Goal: Task Accomplishment & Management: Complete application form

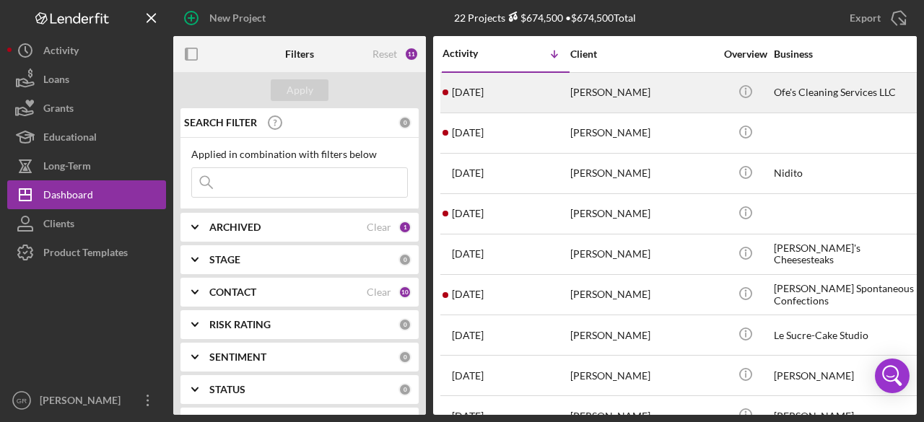
click at [718, 96] on div "Icon/Info" at bounding box center [745, 93] width 54 height 38
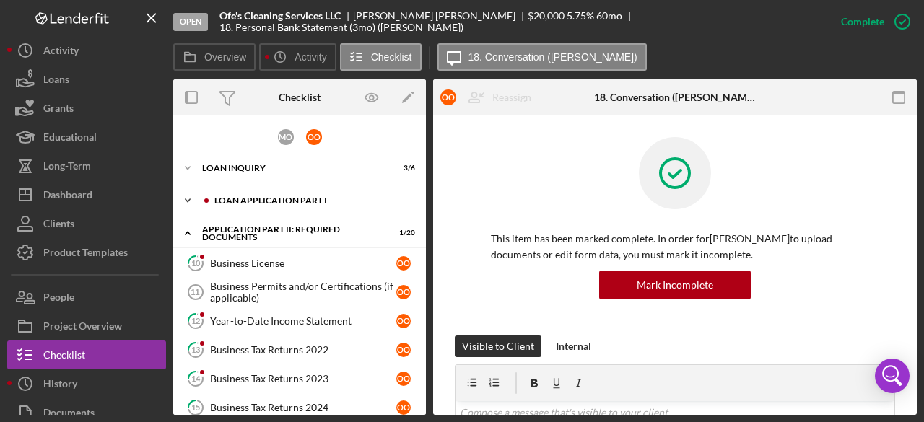
click at [280, 193] on div "Icon/Expander Loan Application Part I 1 / 6" at bounding box center [299, 200] width 253 height 29
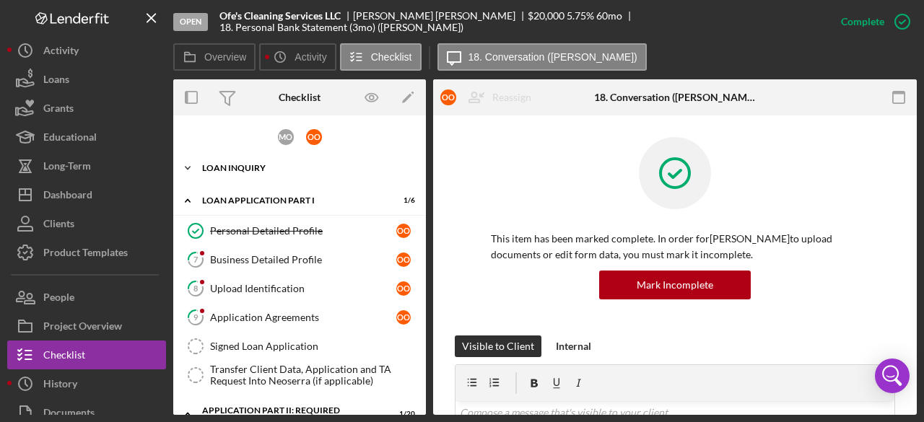
click at [253, 158] on div "Icon/Expander Loan Inquiry 3 / 6" at bounding box center [299, 168] width 253 height 29
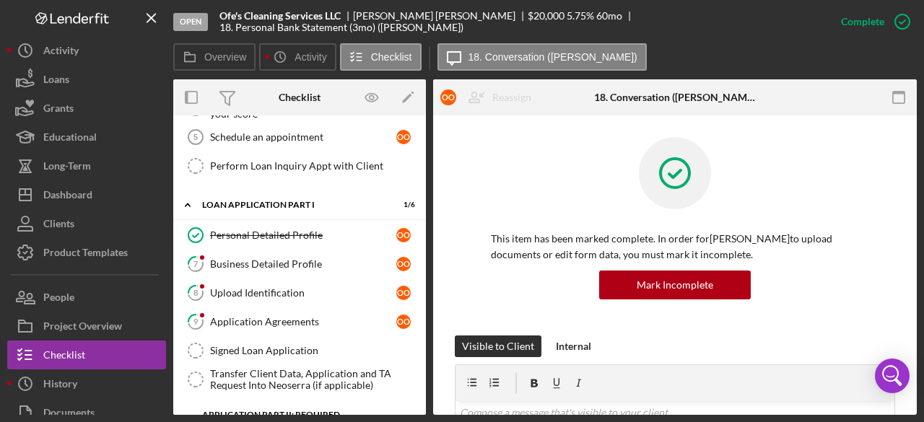
scroll to position [190, 0]
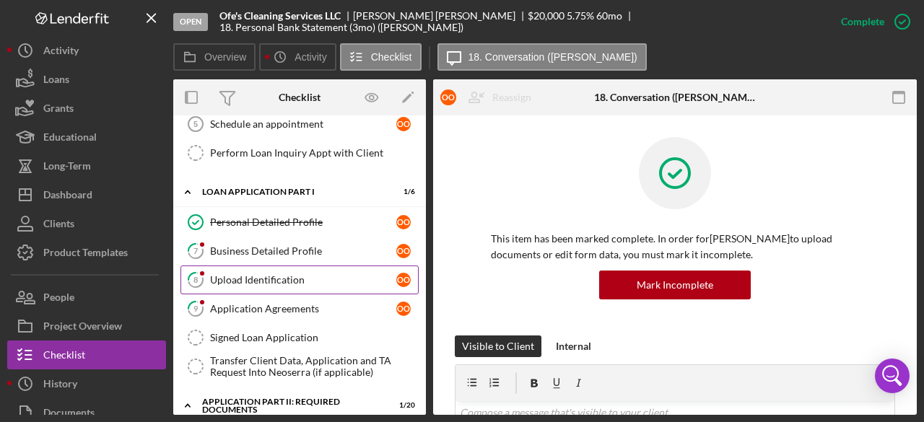
click at [255, 266] on link "8 Upload Identification o O" at bounding box center [300, 280] width 238 height 29
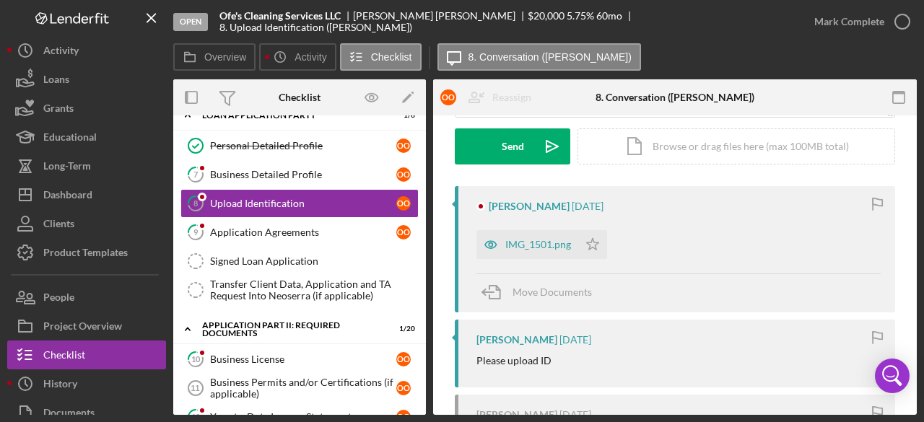
scroll to position [214, 0]
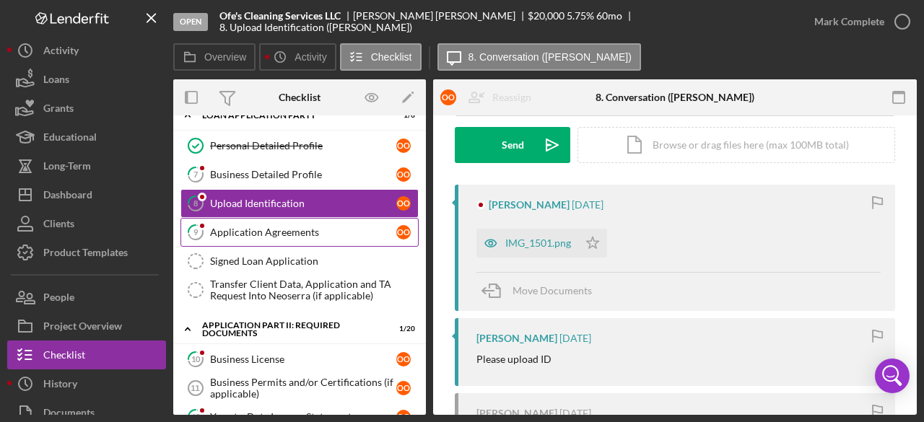
click at [244, 227] on div "Application Agreements" at bounding box center [303, 233] width 186 height 12
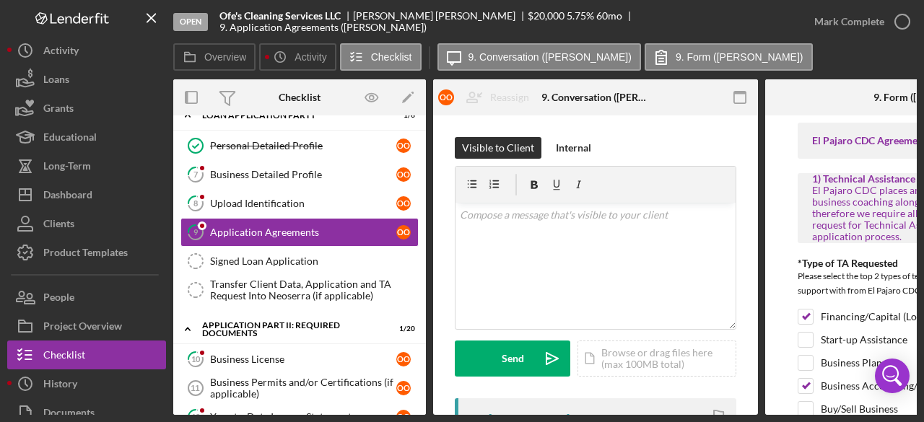
scroll to position [268, 0]
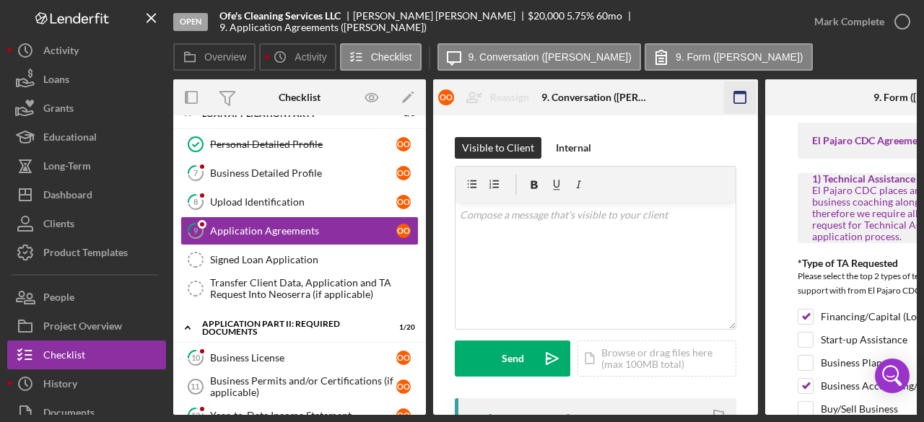
click at [741, 99] on icon "button" at bounding box center [740, 98] width 32 height 32
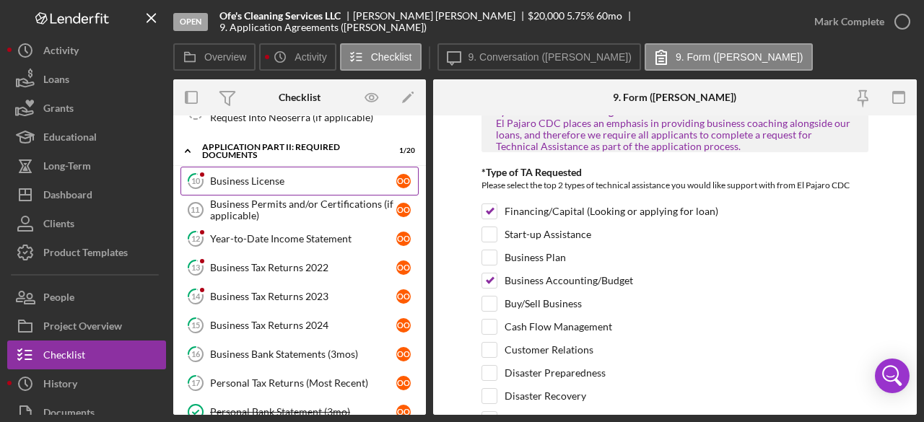
scroll to position [456, 0]
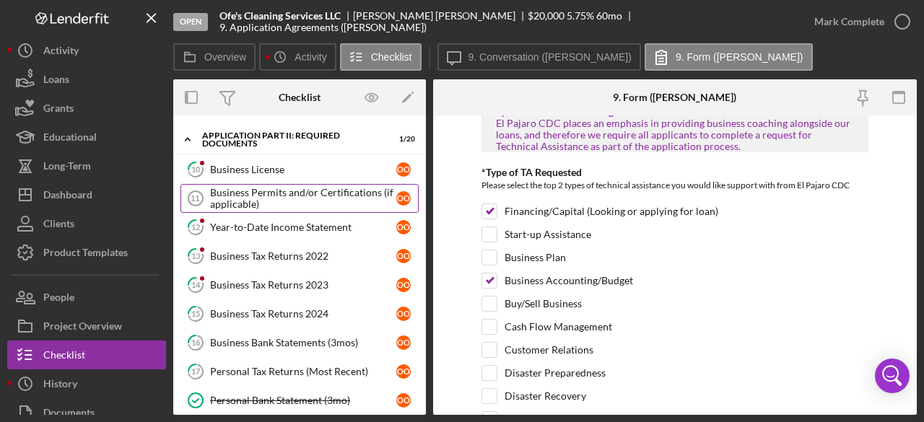
click at [238, 187] on div "Business Permits and/or Certifications (if applicable)" at bounding box center [303, 198] width 186 height 23
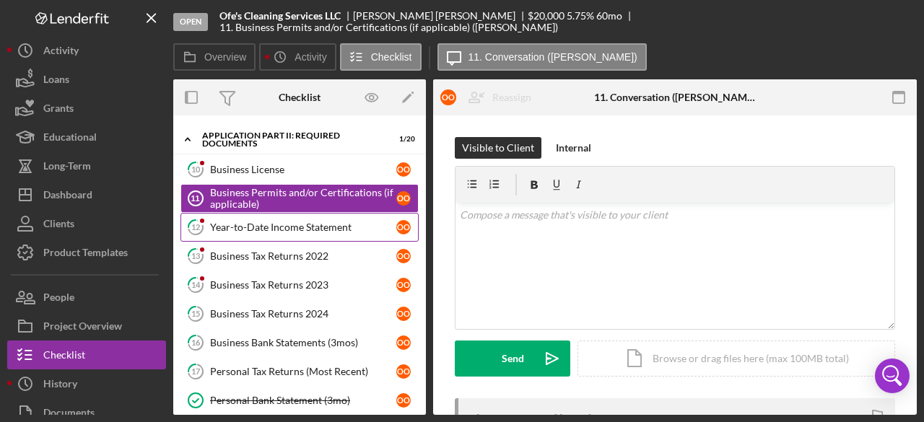
click at [238, 222] on div "Year-to-Date Income Statement" at bounding box center [303, 228] width 186 height 12
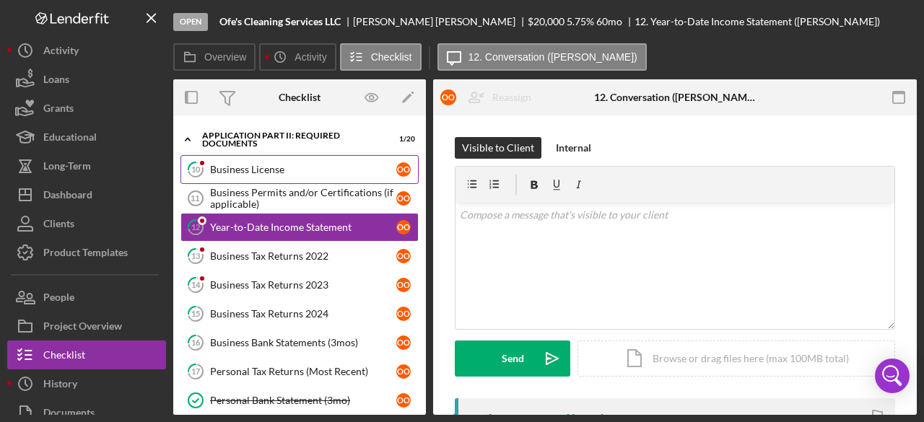
click at [227, 164] on div "Business License" at bounding box center [303, 170] width 186 height 12
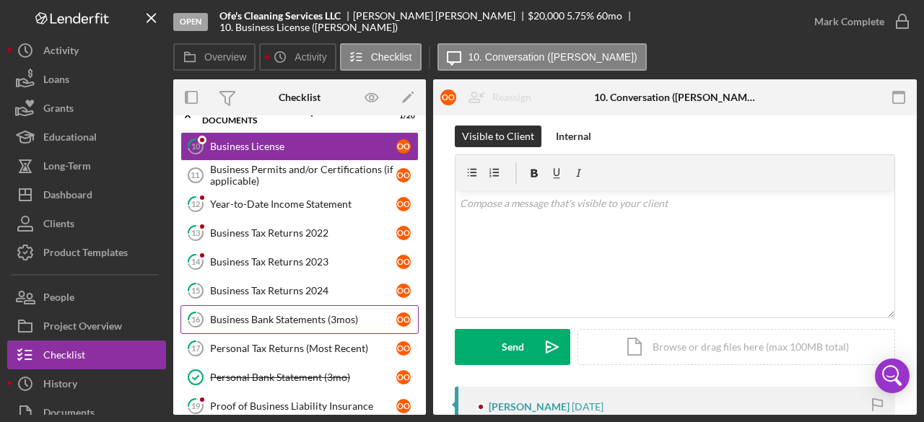
scroll to position [494, 0]
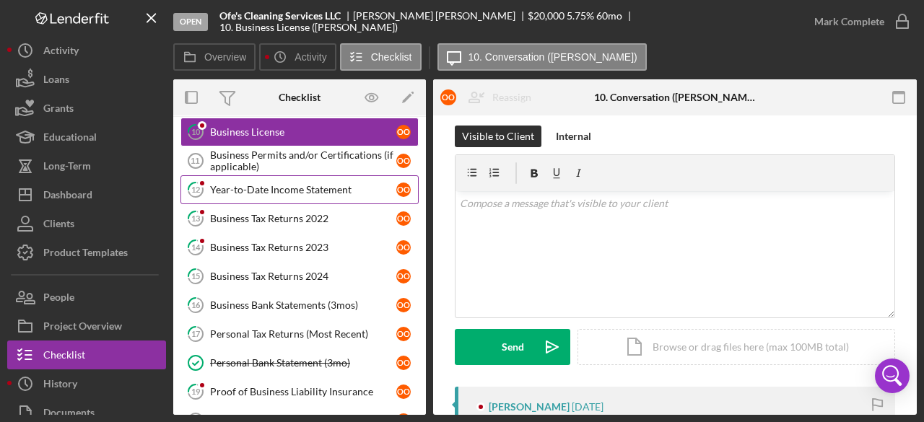
click at [282, 186] on div "Year-to-Date Income Statement" at bounding box center [303, 190] width 186 height 12
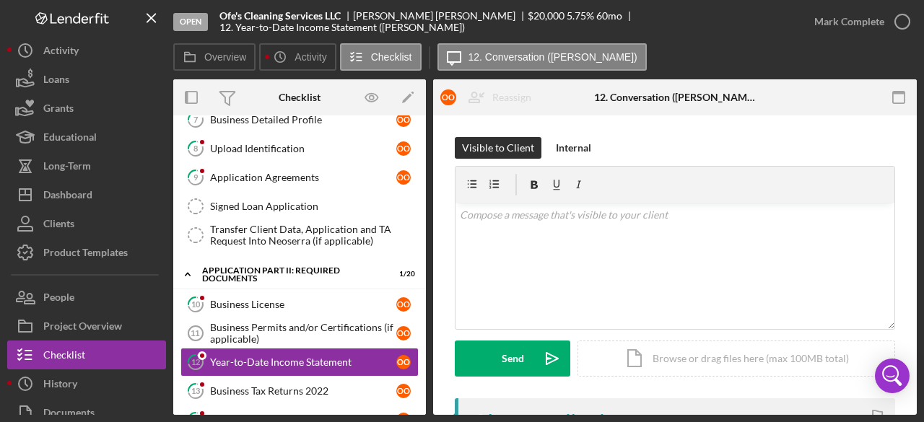
scroll to position [321, 0]
click at [266, 299] on div "Business License" at bounding box center [303, 305] width 186 height 12
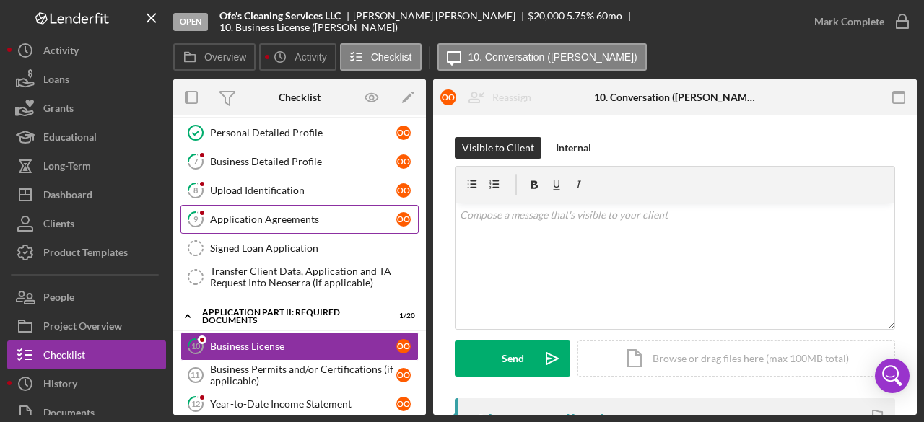
scroll to position [249, 0]
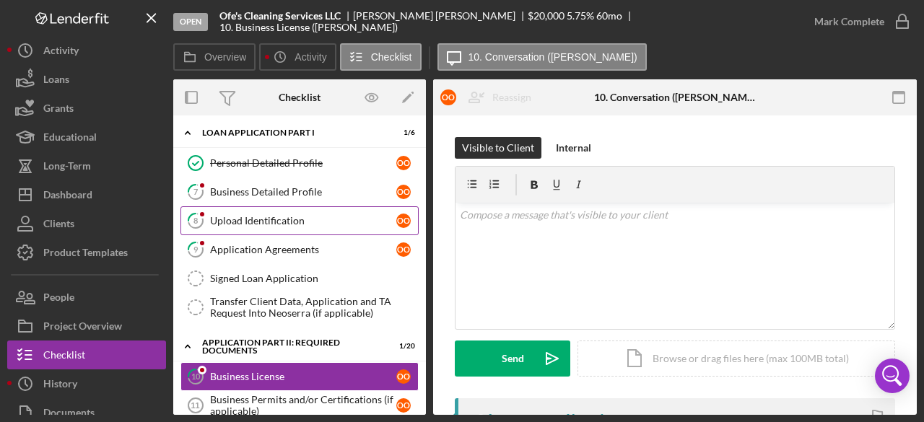
click at [283, 215] on div "Upload Identification" at bounding box center [303, 221] width 186 height 12
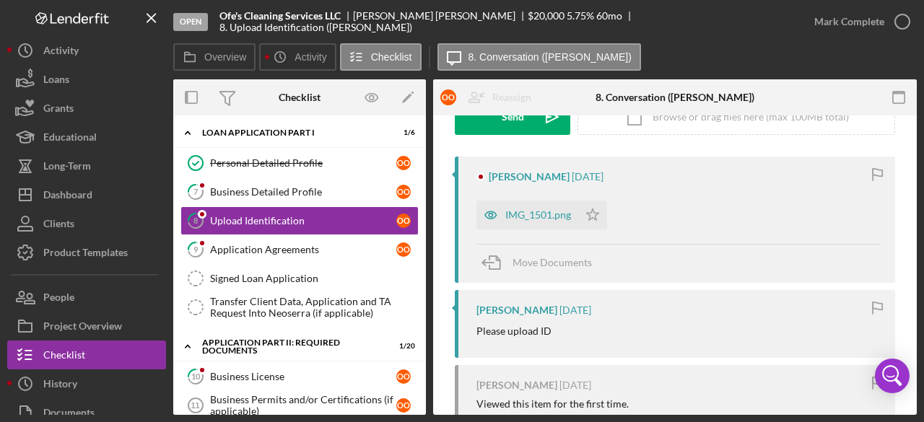
scroll to position [243, 0]
click at [531, 208] on div "IMG_1501.png" at bounding box center [538, 214] width 66 height 12
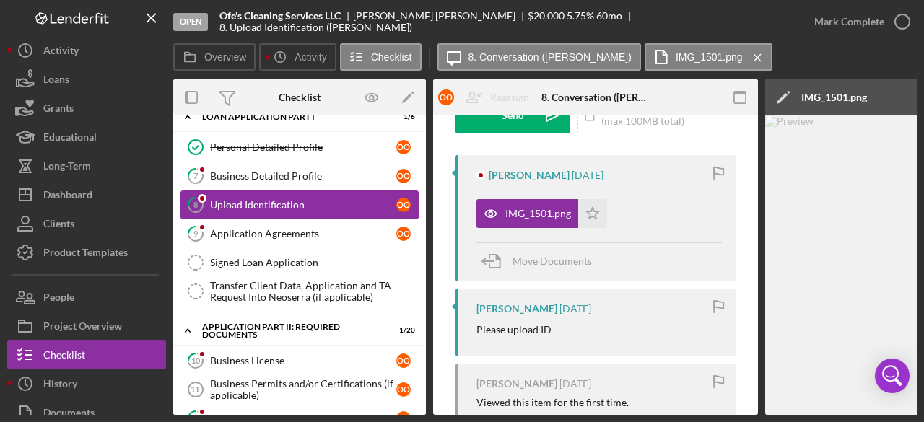
scroll to position [141, 0]
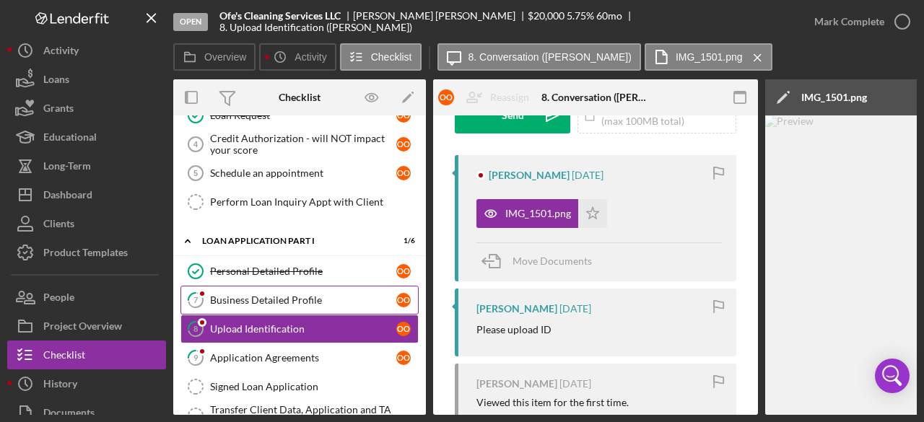
click at [248, 287] on link "7 Business Detailed Profile o O" at bounding box center [300, 300] width 238 height 29
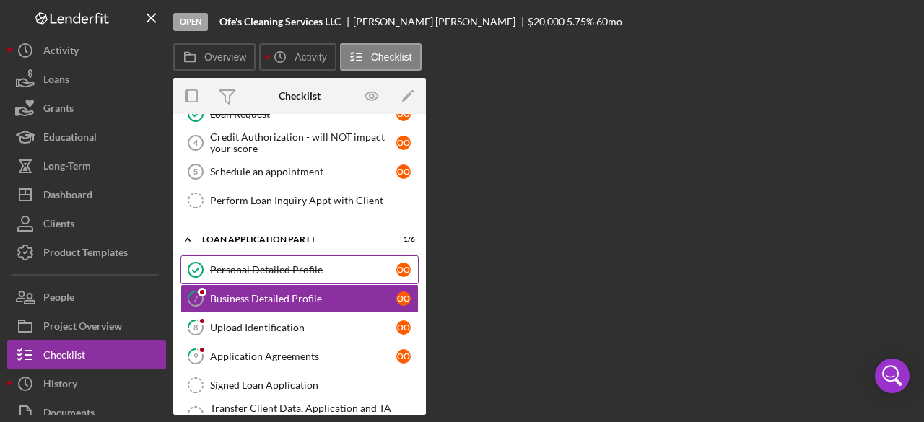
click at [235, 264] on div "Personal Detailed Profile" at bounding box center [303, 270] width 186 height 12
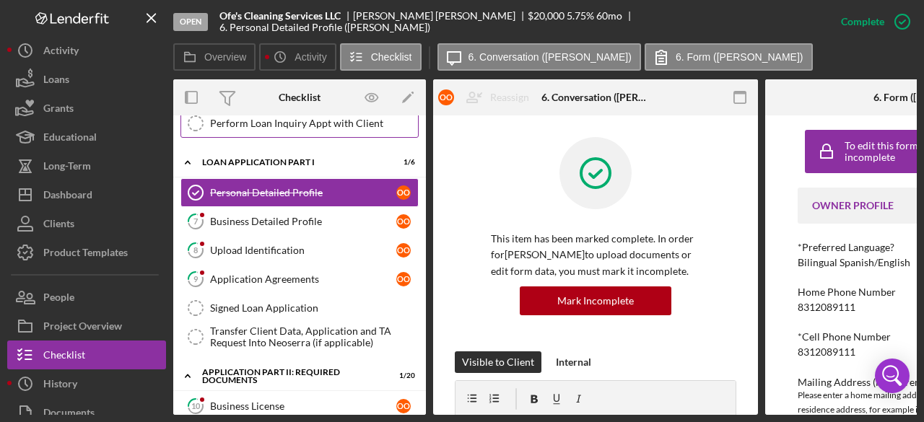
scroll to position [308, 0]
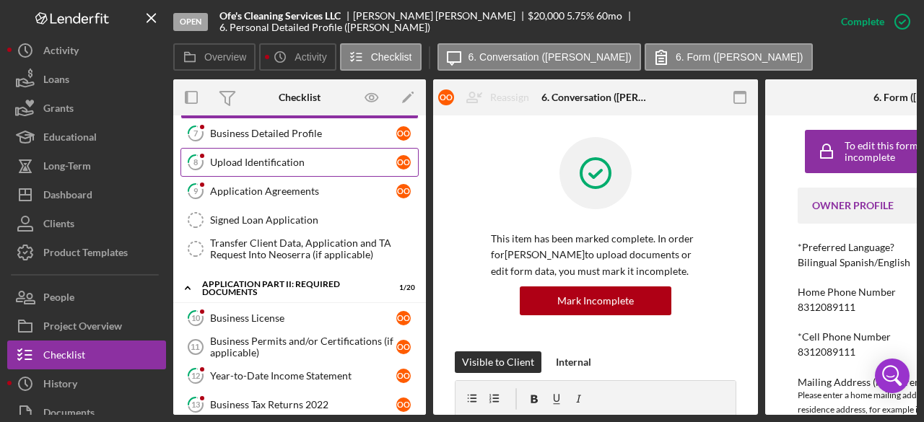
drag, startPoint x: 261, startPoint y: 181, endPoint x: 252, endPoint y: 157, distance: 25.4
click at [261, 186] on div "Application Agreements" at bounding box center [303, 192] width 186 height 12
click at [256, 168] on link "8 Upload Identification o O" at bounding box center [300, 162] width 238 height 29
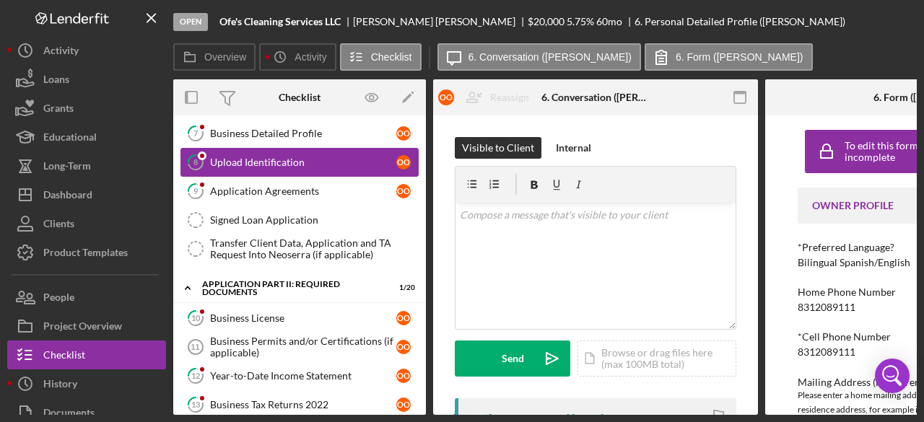
click at [252, 157] on div "Upload Identification" at bounding box center [303, 163] width 186 height 12
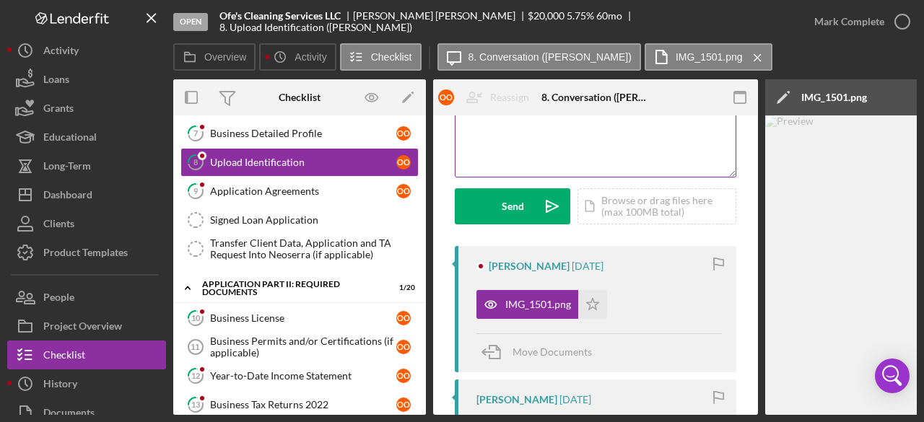
scroll to position [178, 0]
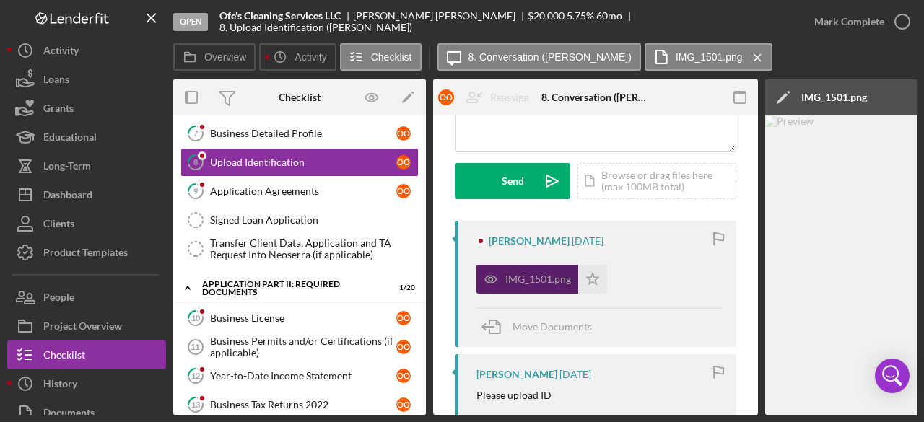
click at [526, 274] on div "IMG_1501.png" at bounding box center [538, 280] width 66 height 12
click at [731, 100] on icon "button" at bounding box center [740, 98] width 32 height 32
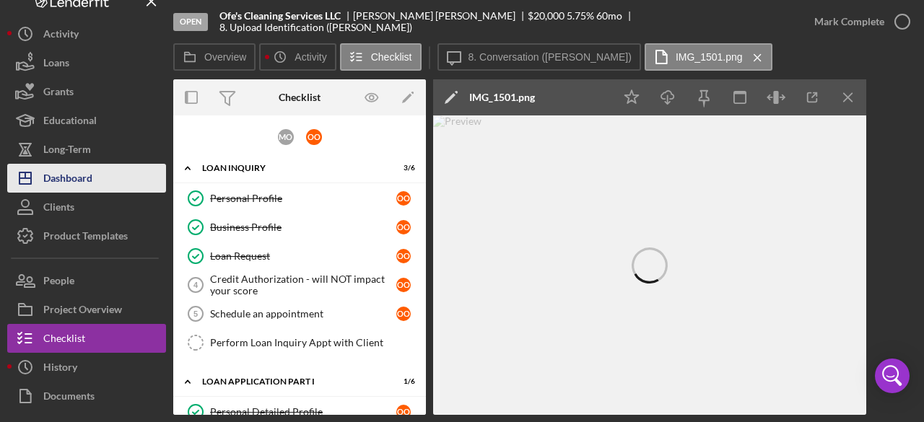
scroll to position [16, 0]
click at [105, 175] on button "Icon/Dashboard Dashboard" at bounding box center [86, 179] width 159 height 29
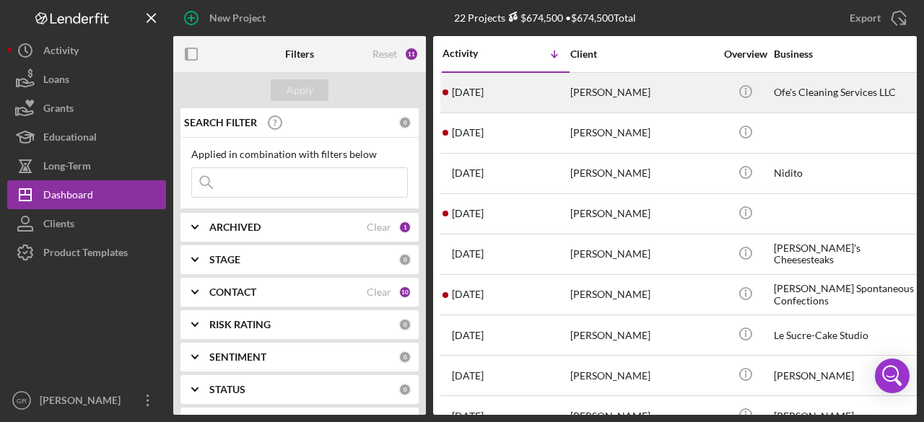
click at [594, 97] on div "[PERSON_NAME]" at bounding box center [642, 93] width 144 height 38
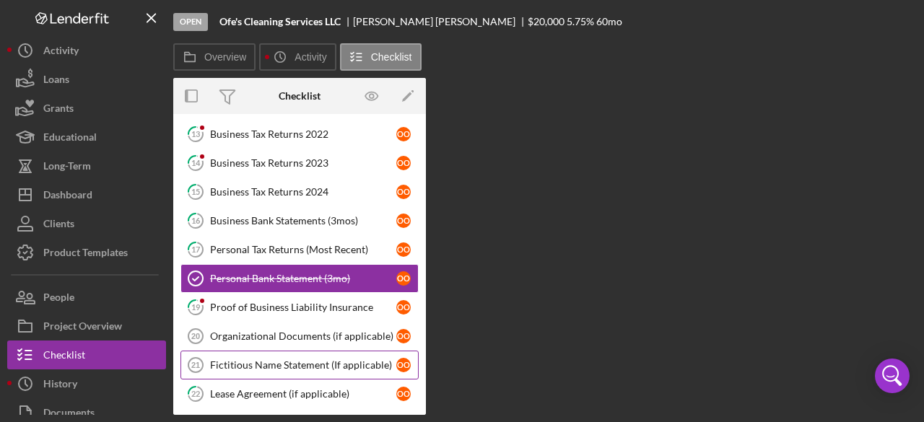
scroll to position [224, 0]
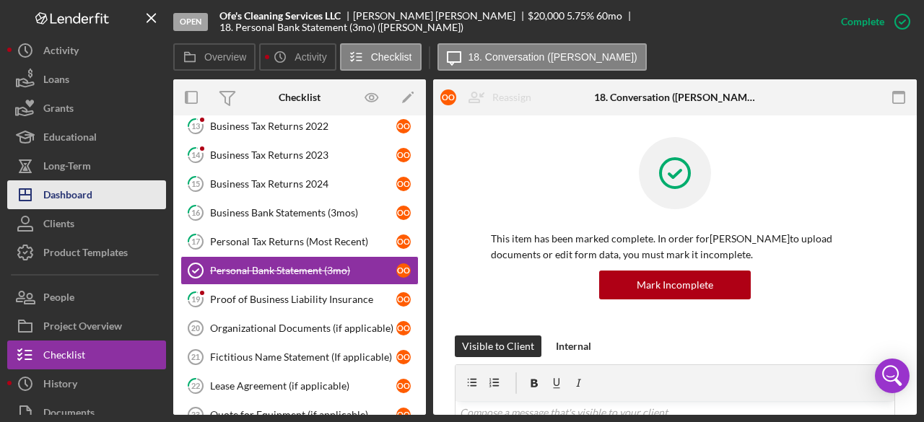
drag, startPoint x: 248, startPoint y: 283, endPoint x: 103, endPoint y: 203, distance: 166.4
click at [103, 203] on div "Open Ofe's Cleaning Services LLC [PERSON_NAME] $20,000 $20,000 5.75 % 60 mo 18.…" at bounding box center [462, 207] width 910 height 415
click at [85, 188] on div "Dashboard" at bounding box center [67, 197] width 49 height 32
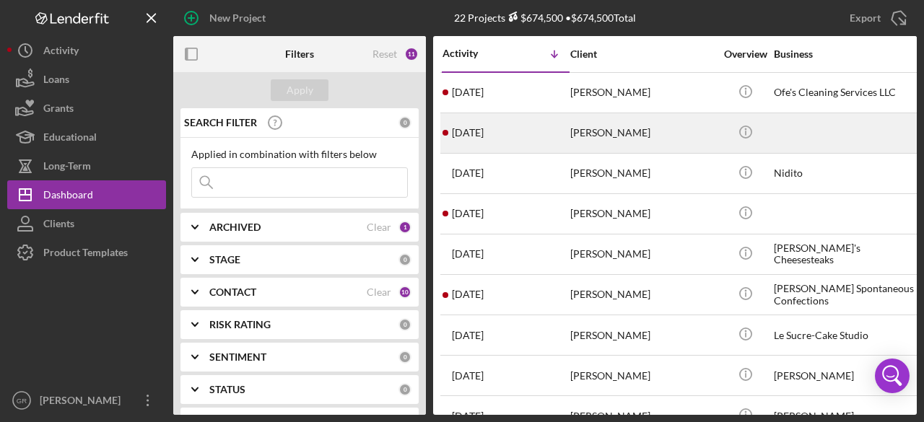
click at [572, 143] on div "[PERSON_NAME]" at bounding box center [642, 133] width 144 height 38
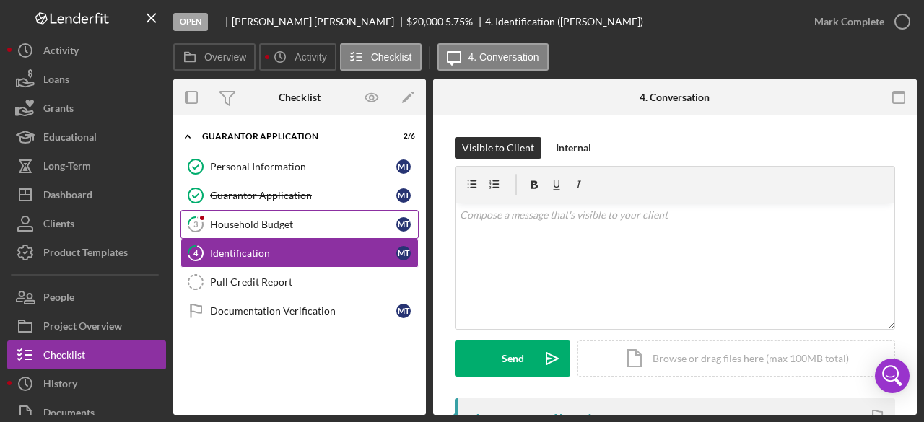
click at [231, 219] on div "Household Budget" at bounding box center [303, 225] width 186 height 12
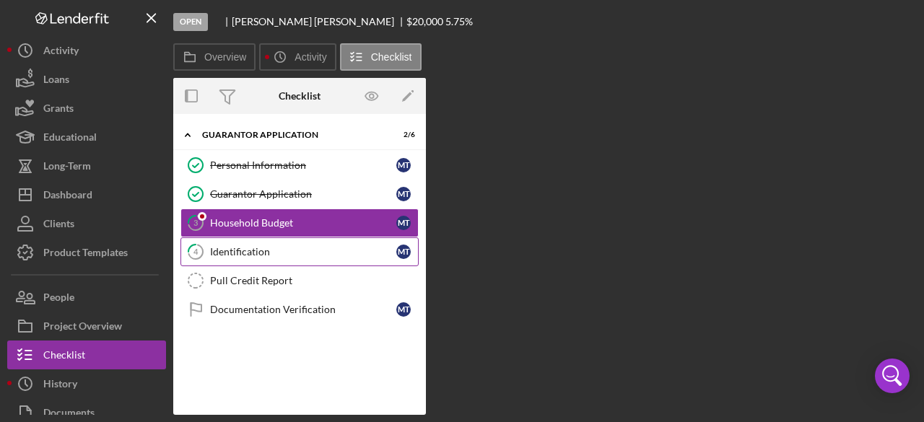
click at [228, 257] on link "4 Identification M T" at bounding box center [300, 252] width 238 height 29
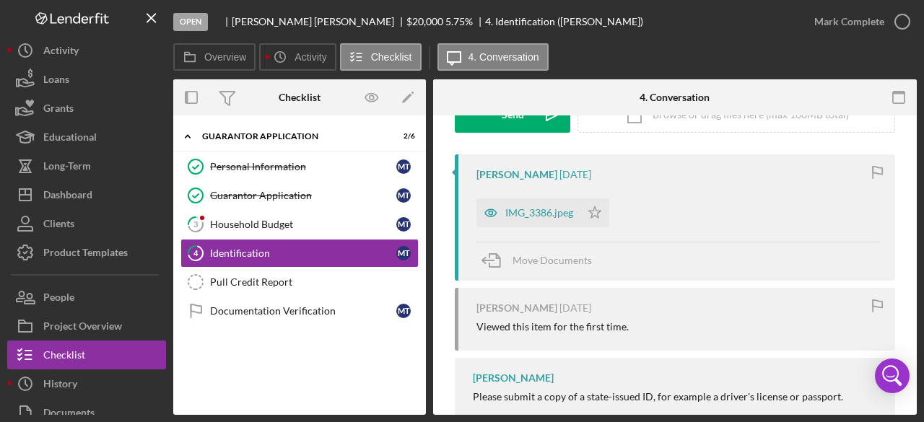
scroll to position [309, 0]
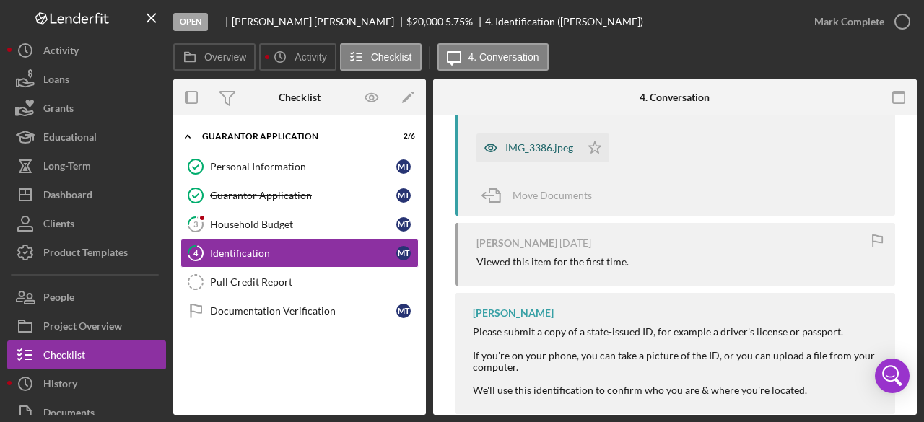
click at [507, 151] on div "IMG_3386.jpeg" at bounding box center [539, 148] width 68 height 12
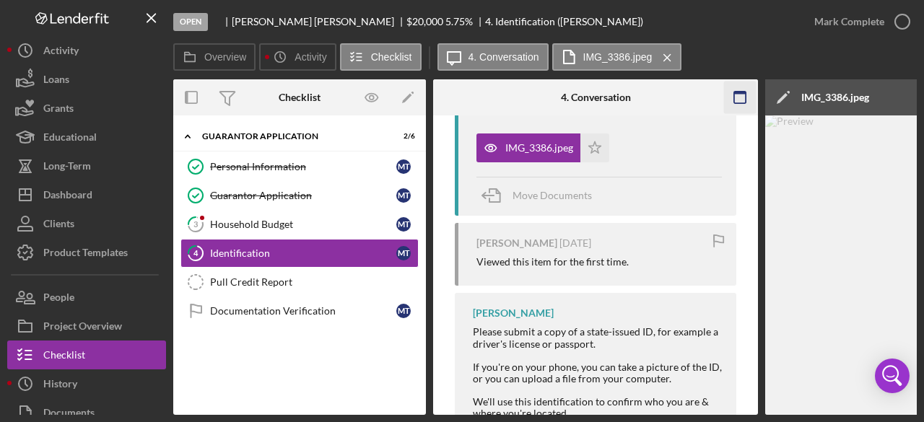
click at [750, 93] on icon "button" at bounding box center [740, 98] width 32 height 32
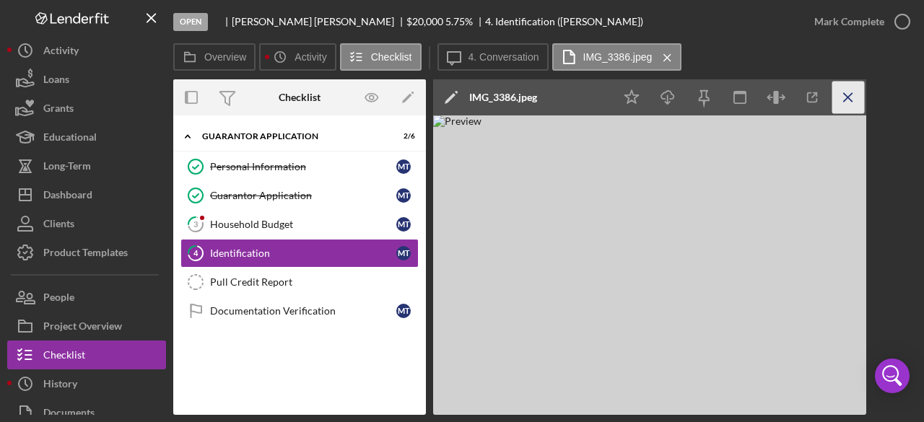
click at [847, 99] on icon "Icon/Menu Close" at bounding box center [849, 98] width 32 height 32
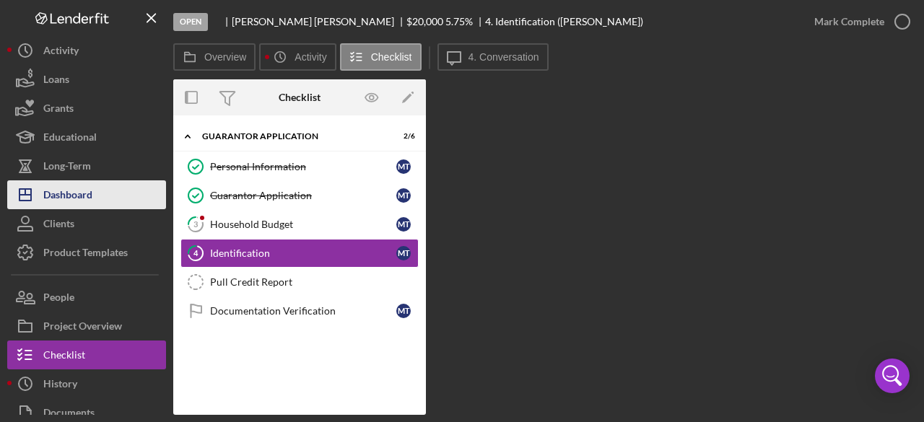
click at [67, 201] on div "Dashboard" at bounding box center [67, 197] width 49 height 32
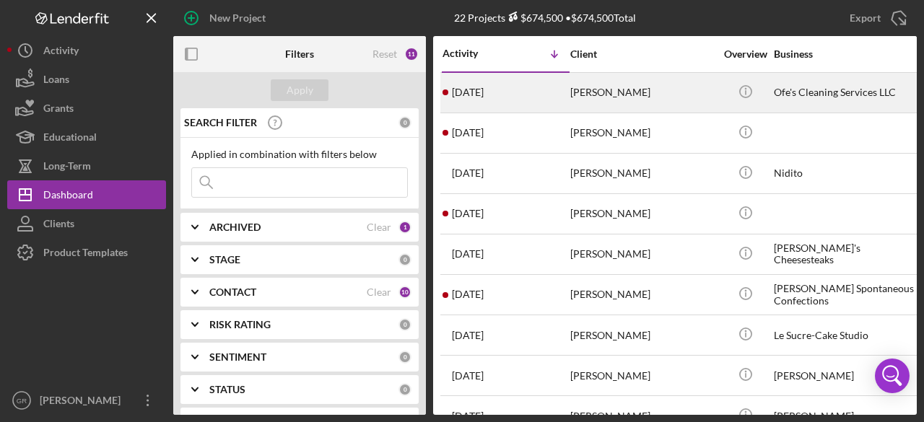
click at [647, 105] on div "[PERSON_NAME]" at bounding box center [642, 93] width 144 height 38
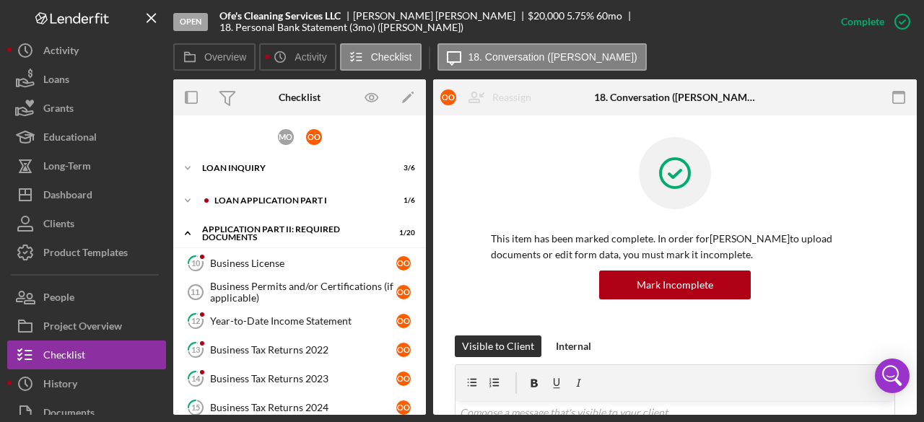
scroll to position [224, 0]
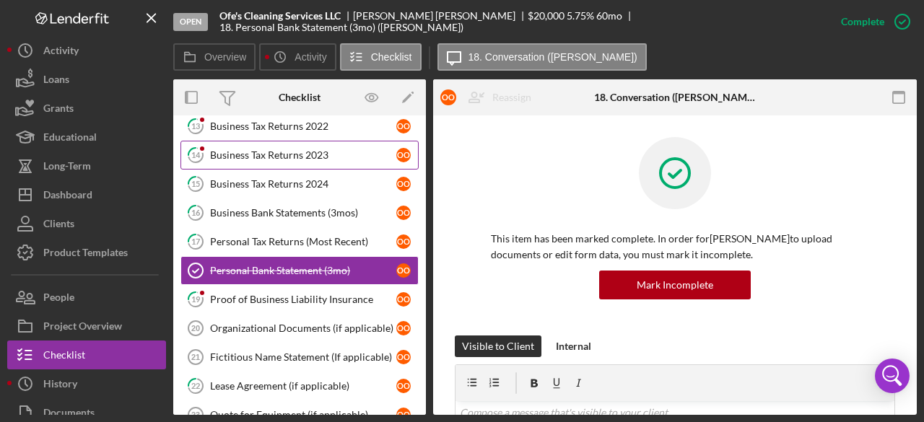
click at [294, 149] on div "Business Tax Returns 2023" at bounding box center [303, 155] width 186 height 12
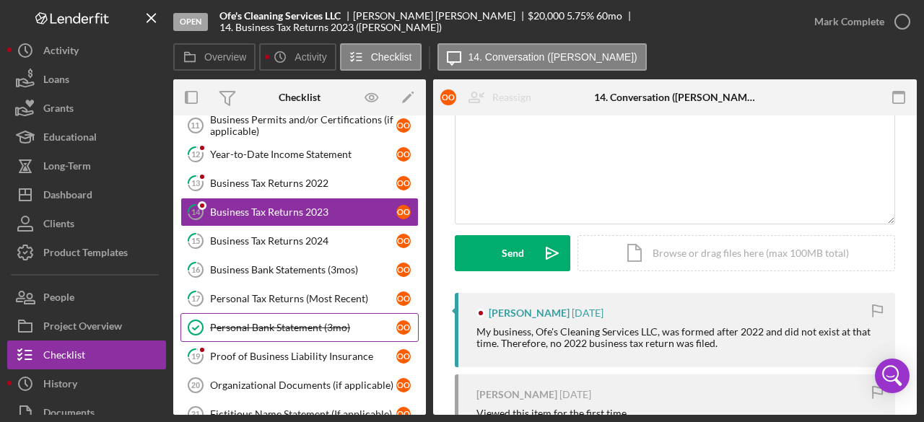
scroll to position [166, 0]
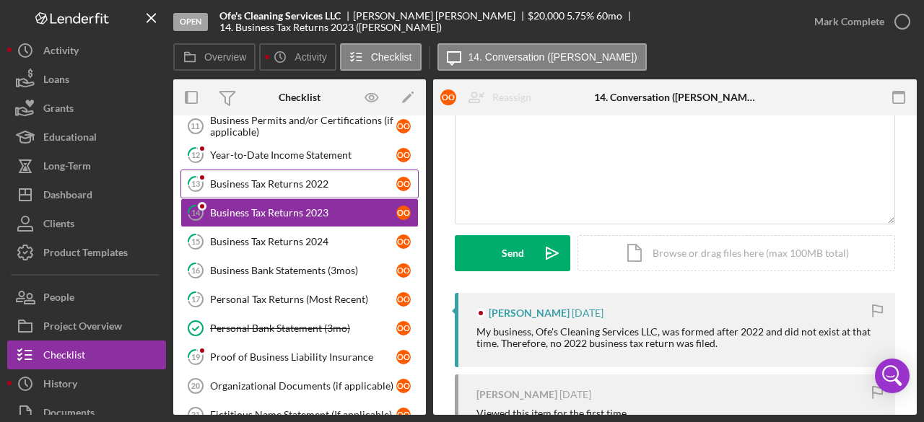
click at [274, 174] on link "13 Business Tax Returns 2022 o O" at bounding box center [300, 184] width 238 height 29
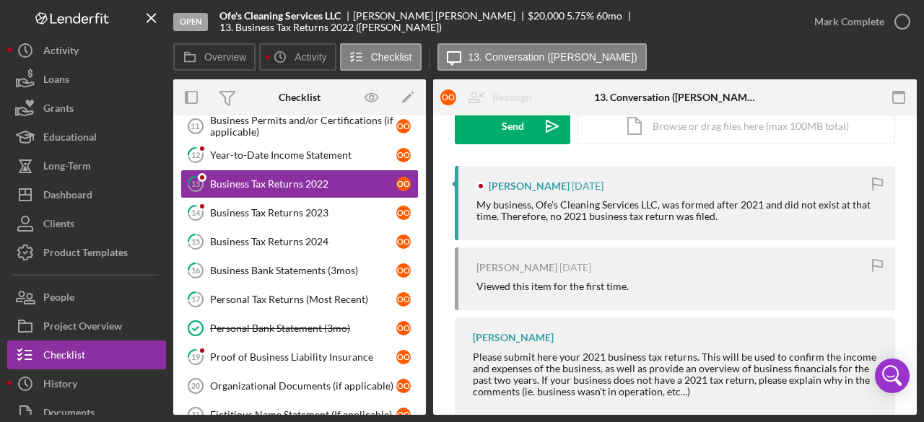
scroll to position [232, 0]
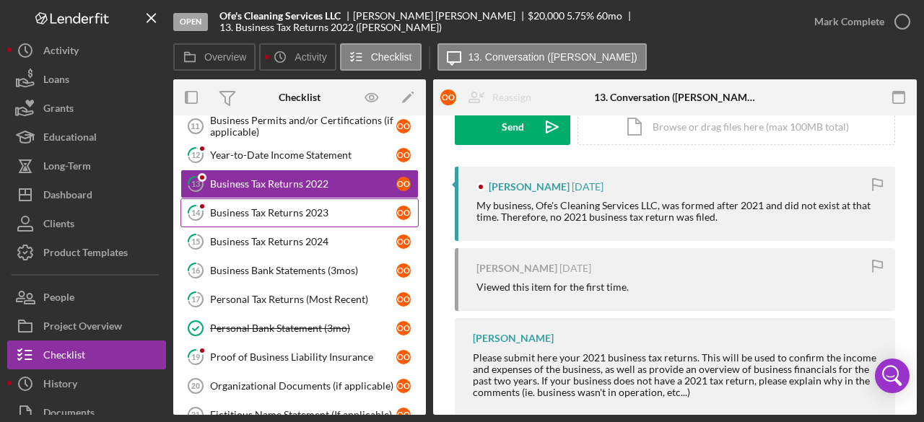
click at [315, 207] on div "Business Tax Returns 2023" at bounding box center [303, 213] width 186 height 12
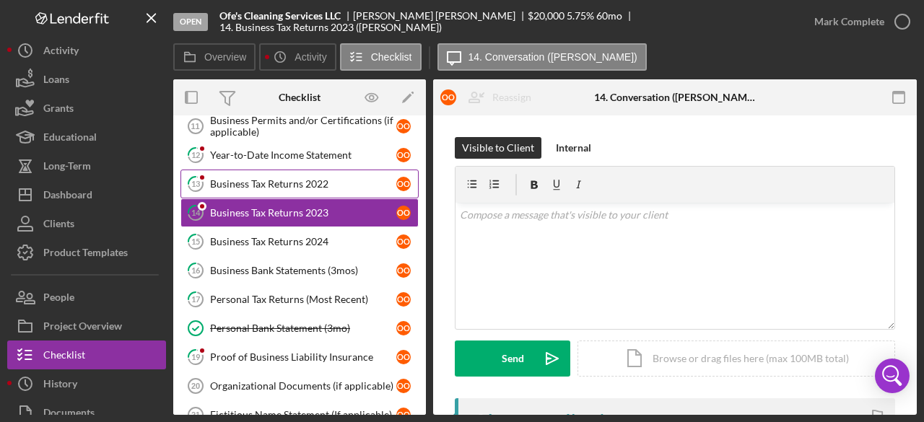
click at [315, 178] on div "Business Tax Returns 2022" at bounding box center [303, 184] width 186 height 12
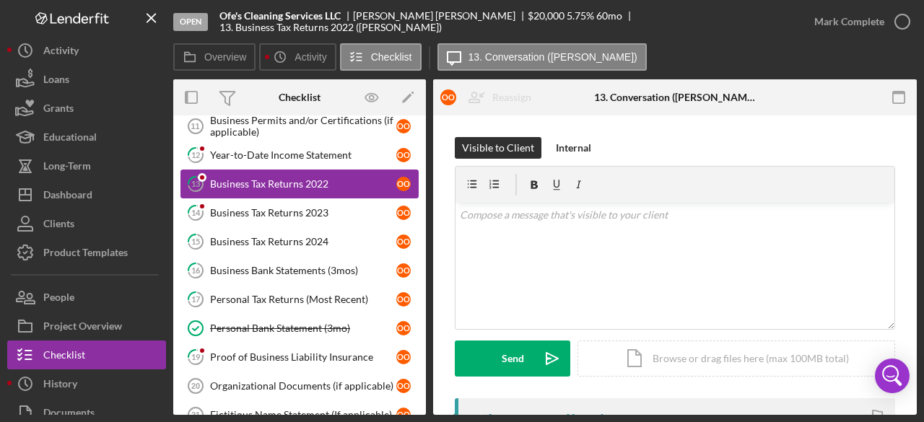
click at [315, 178] on div "Business Tax Returns 2022" at bounding box center [303, 184] width 186 height 12
click at [315, 207] on div "Business Tax Returns 2023" at bounding box center [303, 213] width 186 height 12
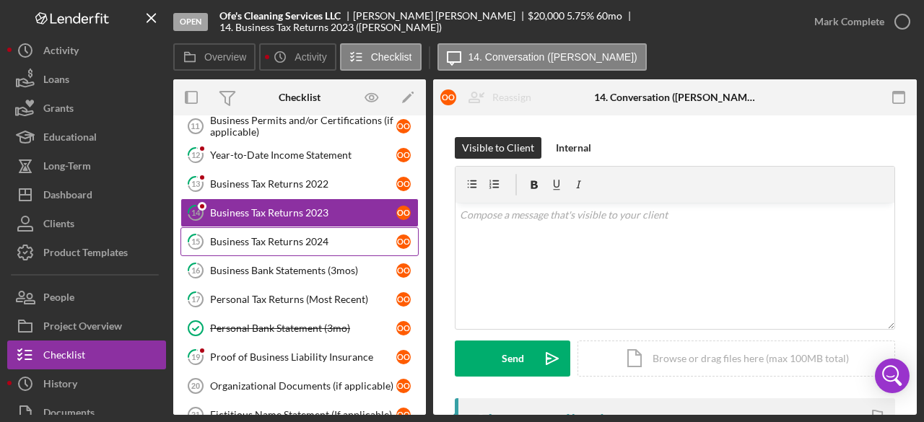
click at [322, 236] on div "Business Tax Returns 2024" at bounding box center [303, 242] width 186 height 12
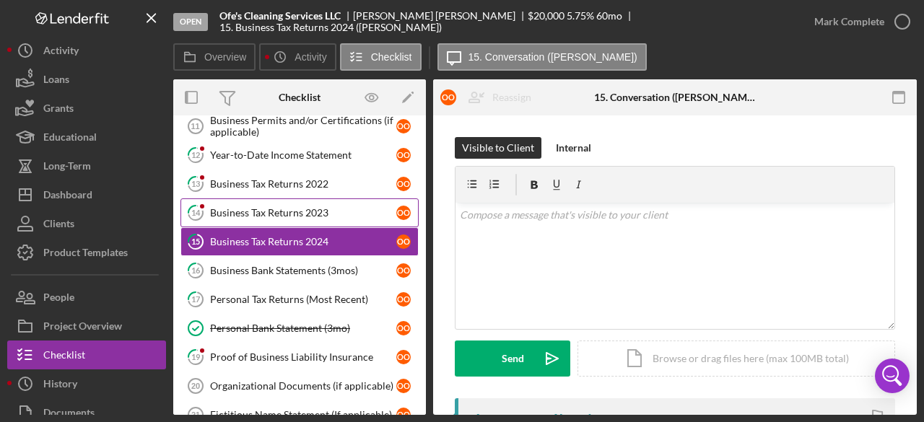
click at [328, 207] on div "Business Tax Returns 2023" at bounding box center [303, 213] width 186 height 12
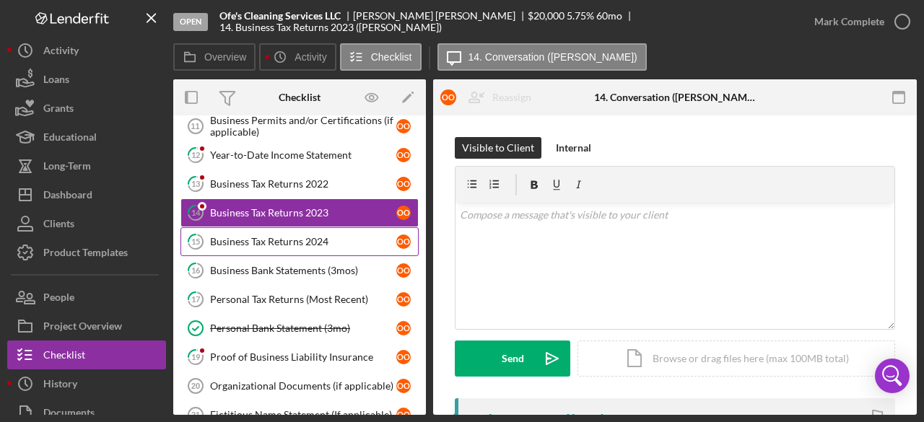
click at [339, 238] on div "Business Tax Returns 2024" at bounding box center [303, 242] width 186 height 12
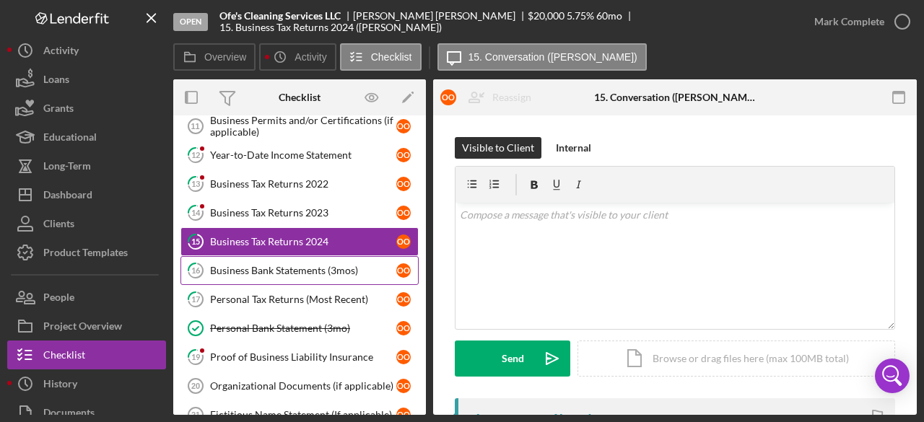
click at [335, 258] on link "16 Business Bank Statements (3mos) o O" at bounding box center [300, 270] width 238 height 29
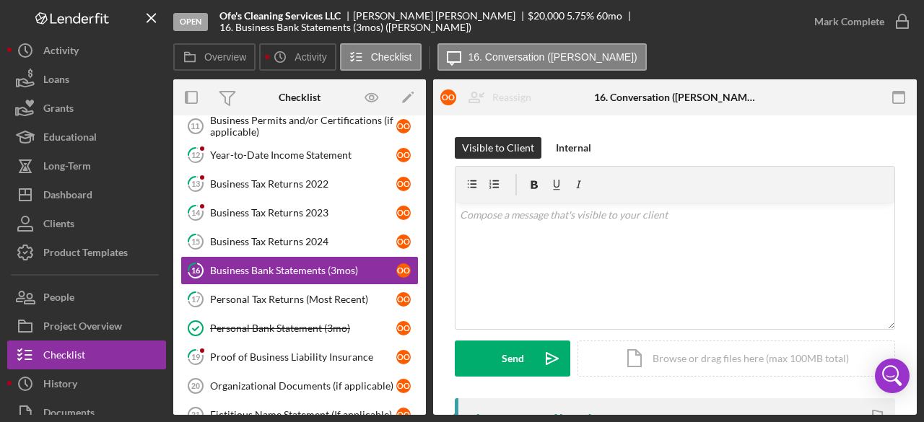
scroll to position [240, 0]
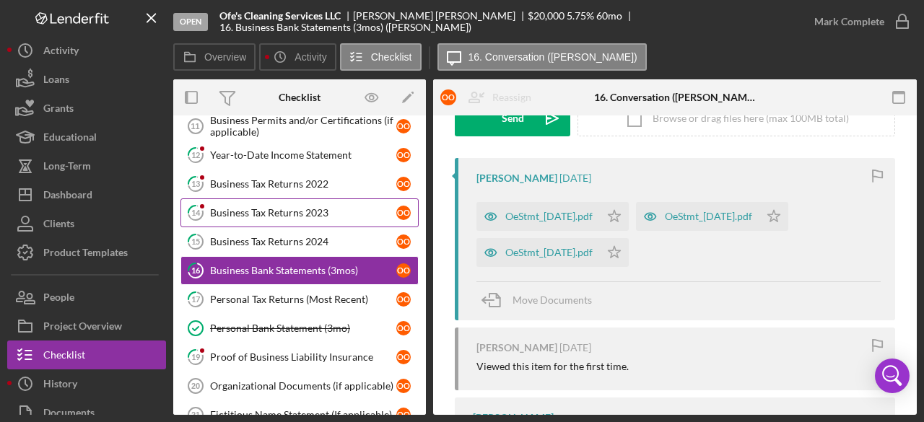
click at [326, 200] on link "14 Business Tax Returns 2023 o O" at bounding box center [300, 213] width 238 height 29
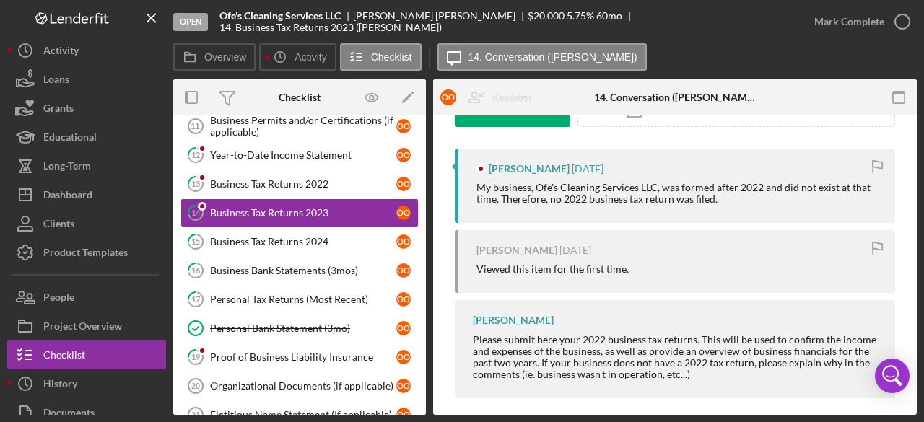
scroll to position [251, 0]
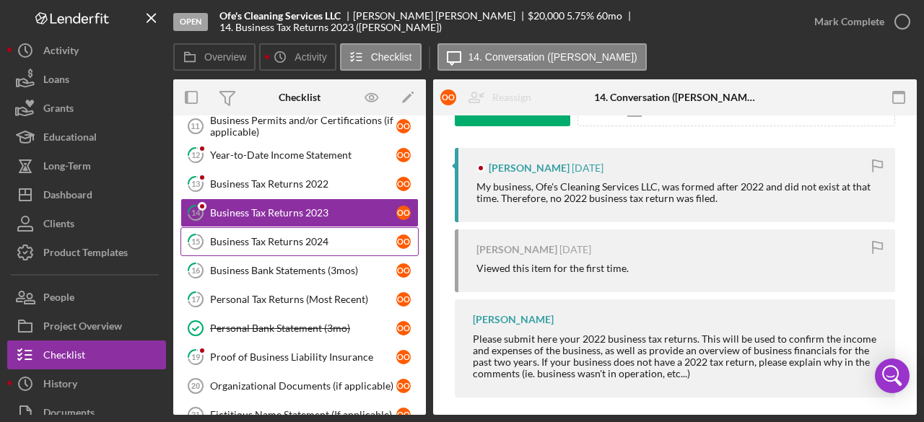
click at [348, 249] on link "15 Business Tax Returns 2024 o O" at bounding box center [300, 241] width 238 height 29
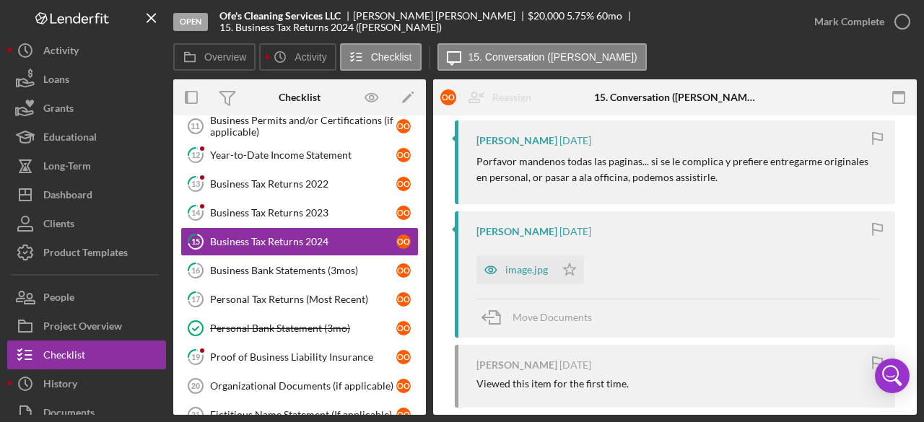
scroll to position [277, 0]
click at [516, 273] on div "image.jpg" at bounding box center [526, 271] width 43 height 12
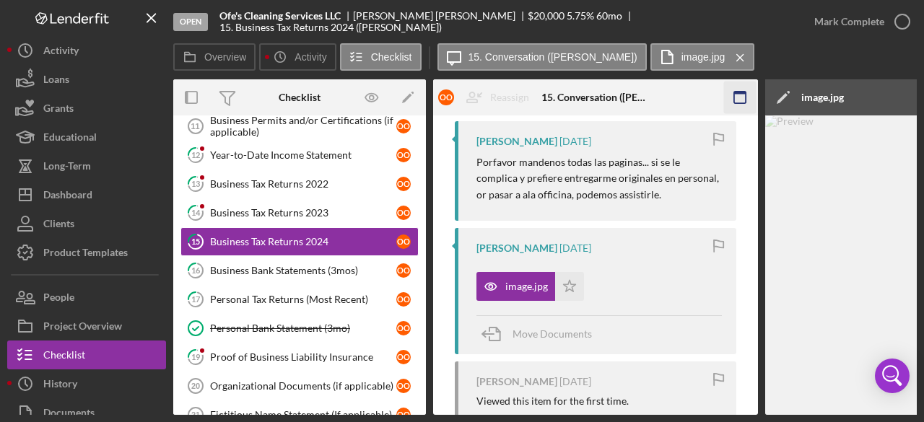
click at [738, 93] on rect "button" at bounding box center [740, 93] width 12 height 3
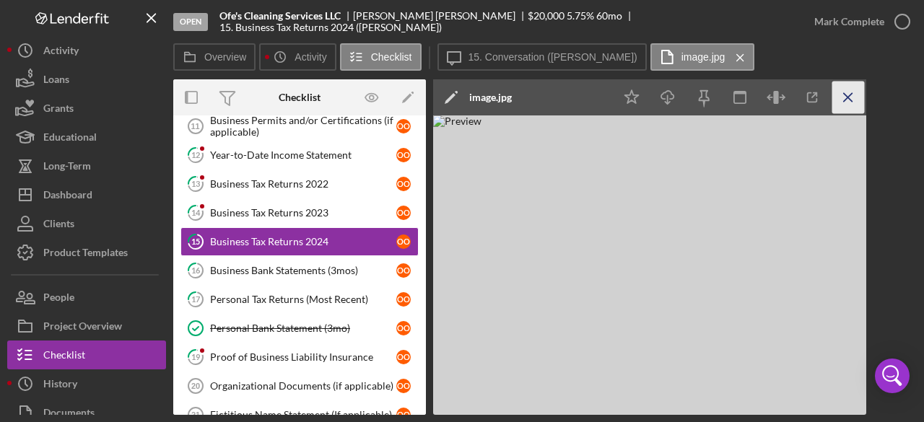
click at [848, 100] on icon "Icon/Menu Close" at bounding box center [849, 98] width 32 height 32
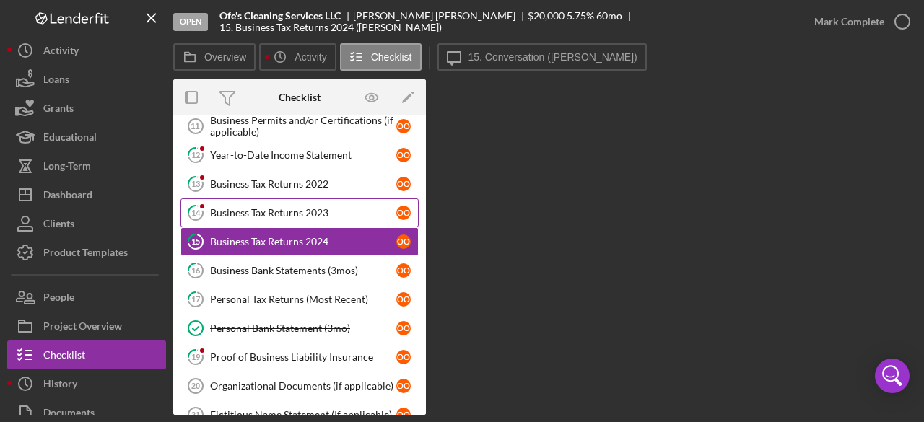
click at [333, 207] on div "Business Tax Returns 2023" at bounding box center [303, 213] width 186 height 12
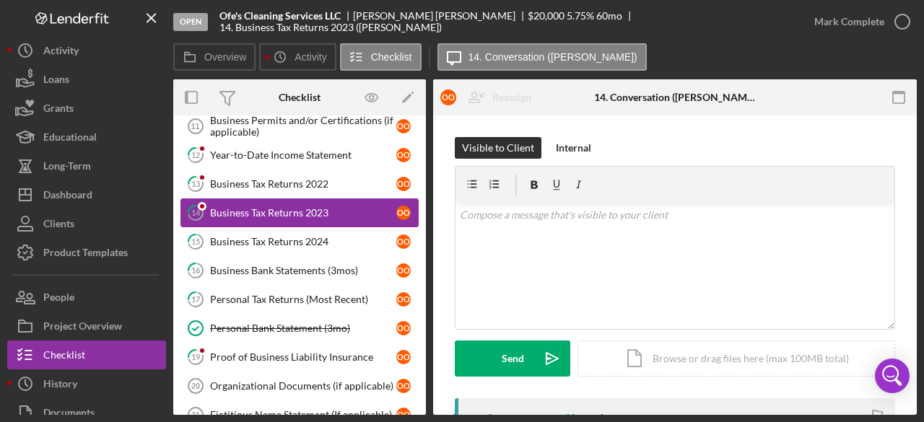
click at [334, 207] on div "Business Tax Returns 2023" at bounding box center [303, 213] width 186 height 12
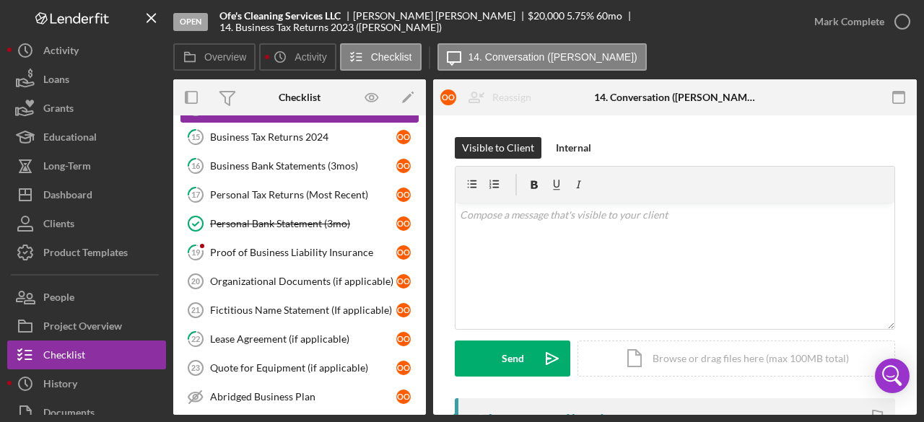
scroll to position [271, 0]
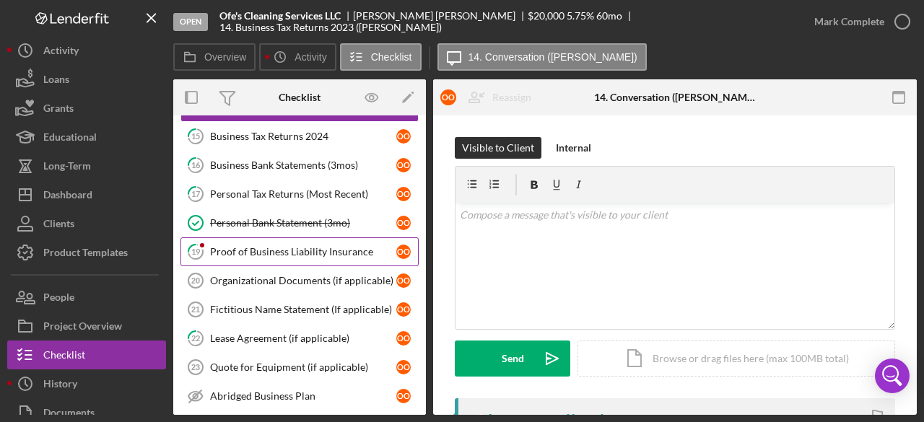
click at [290, 238] on link "19 Proof of Business Liability Insurance o O" at bounding box center [300, 252] width 238 height 29
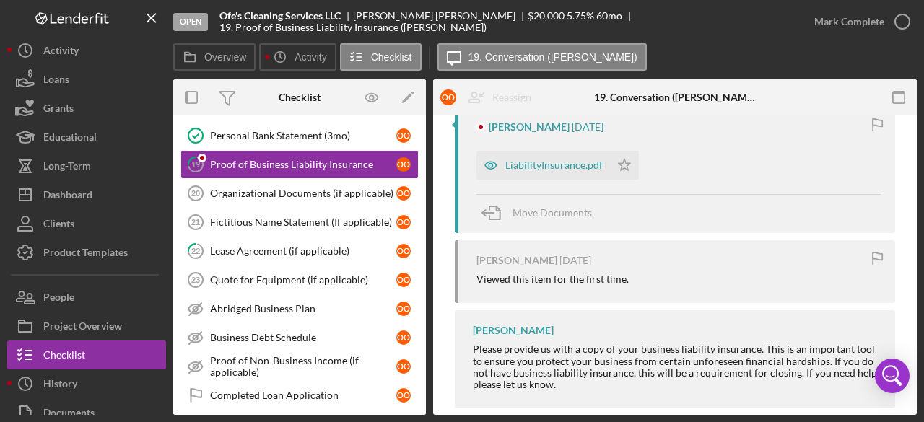
scroll to position [313, 0]
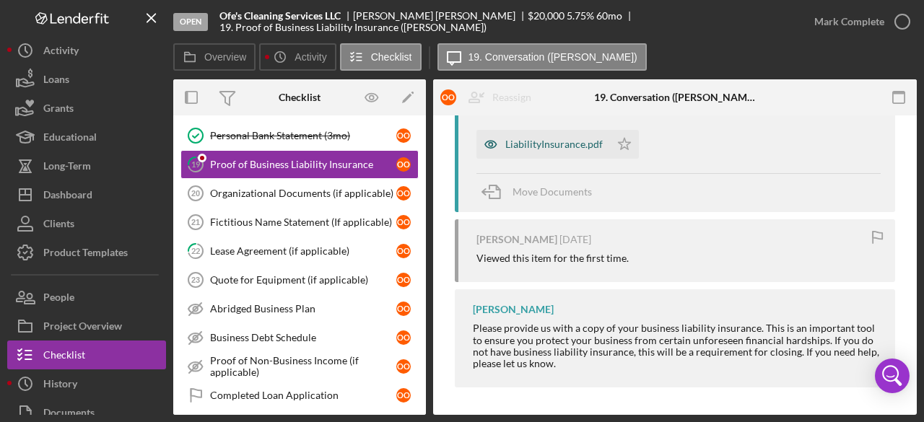
click at [551, 145] on div "LiabilityInsurance.pdf" at bounding box center [553, 145] width 97 height 12
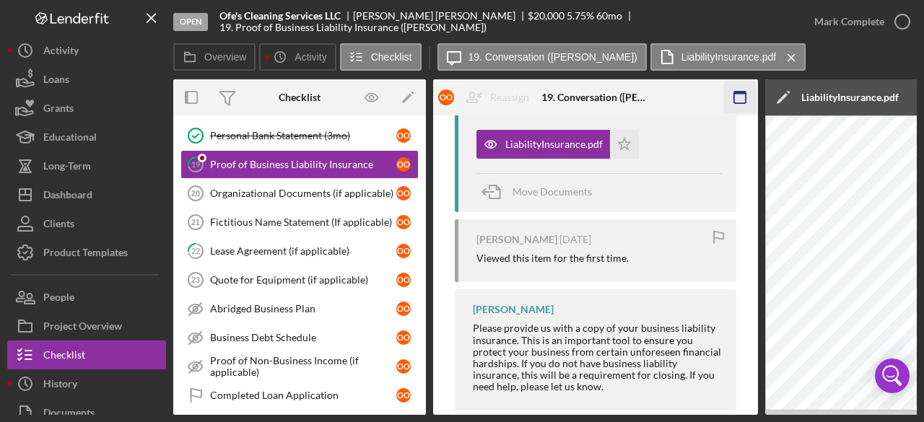
click at [734, 104] on icon "button" at bounding box center [740, 98] width 32 height 32
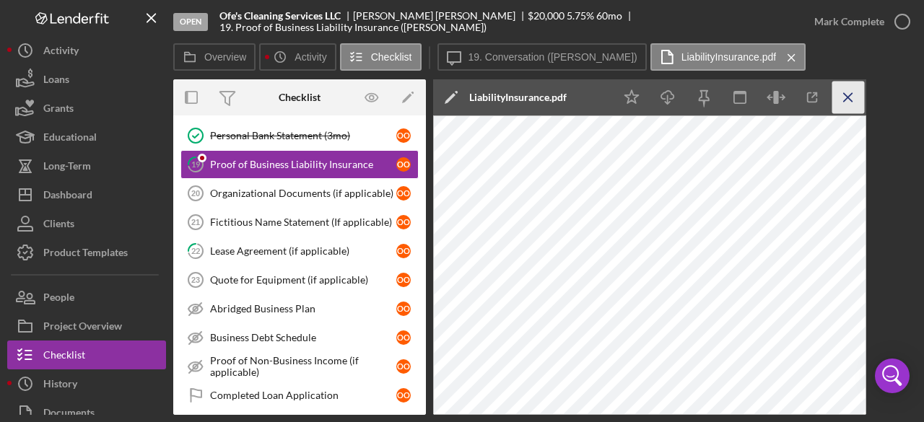
click at [853, 94] on icon "Icon/Menu Close" at bounding box center [849, 98] width 32 height 32
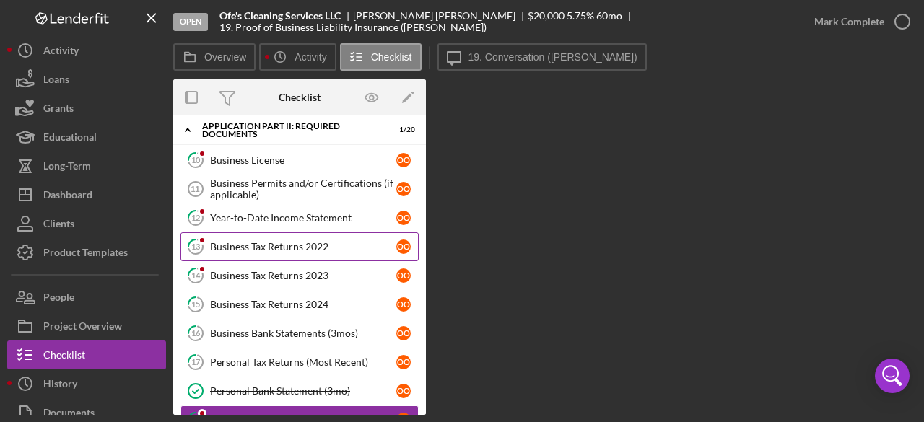
scroll to position [106, 0]
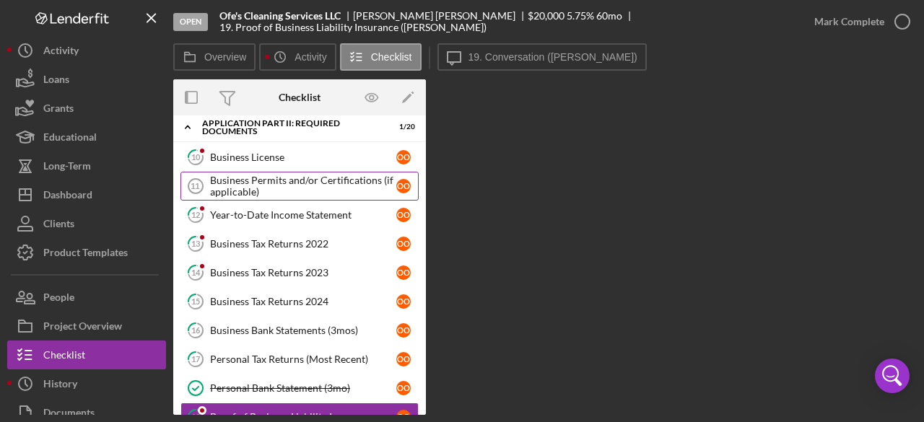
click at [340, 181] on div "Business Permits and/or Certifications (if applicable)" at bounding box center [303, 186] width 186 height 23
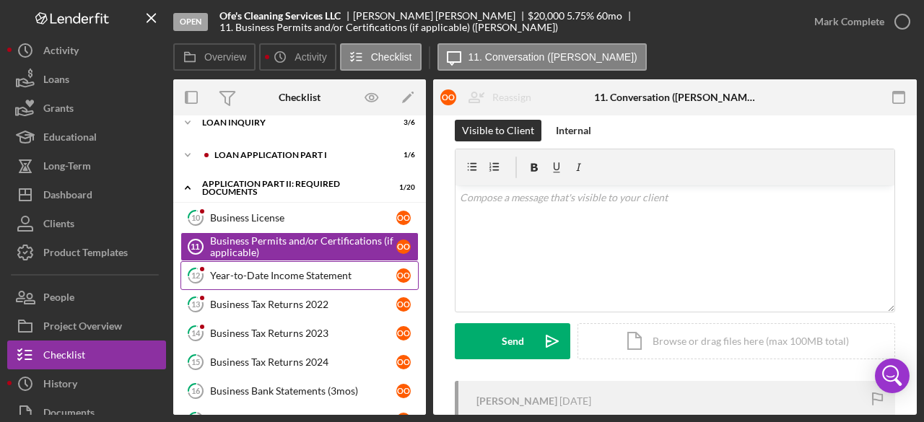
scroll to position [43, 0]
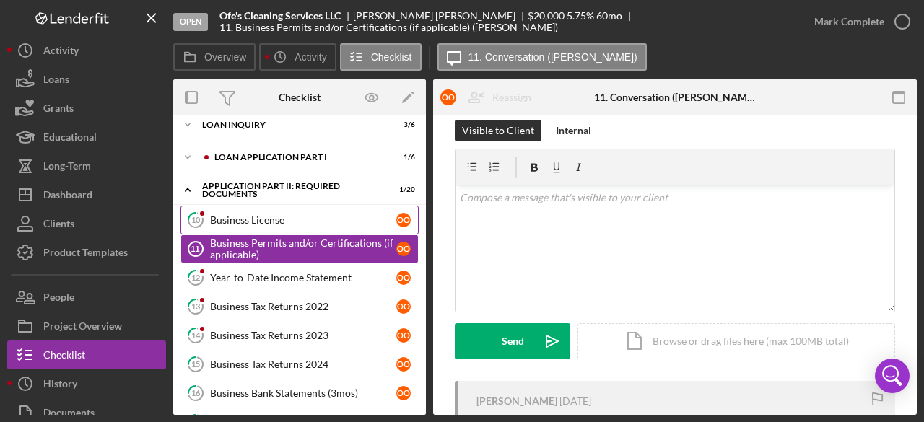
click at [323, 216] on div "Business License" at bounding box center [303, 220] width 186 height 12
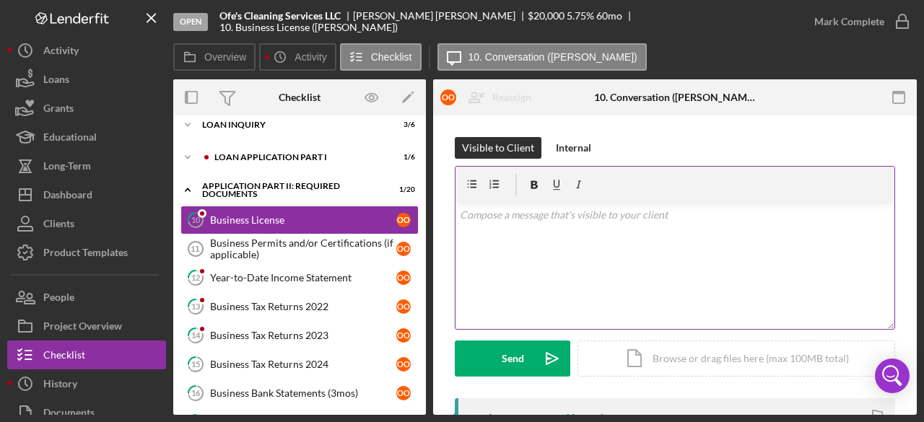
scroll to position [301, 0]
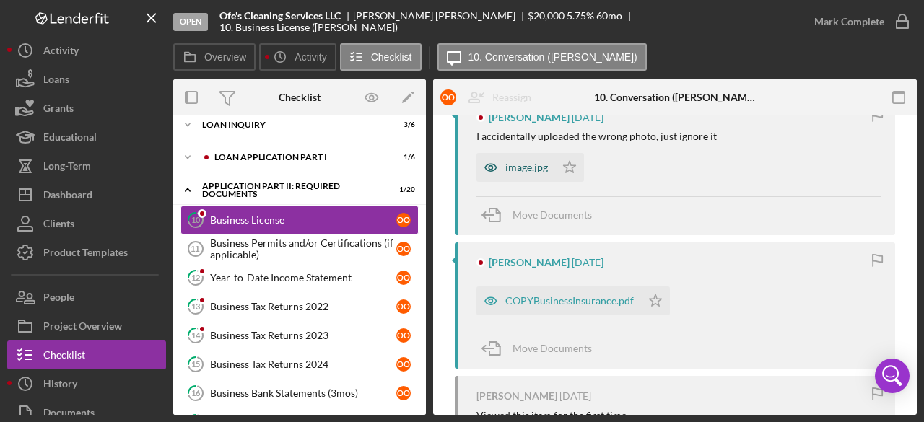
click at [520, 171] on div "image.jpg" at bounding box center [526, 168] width 43 height 12
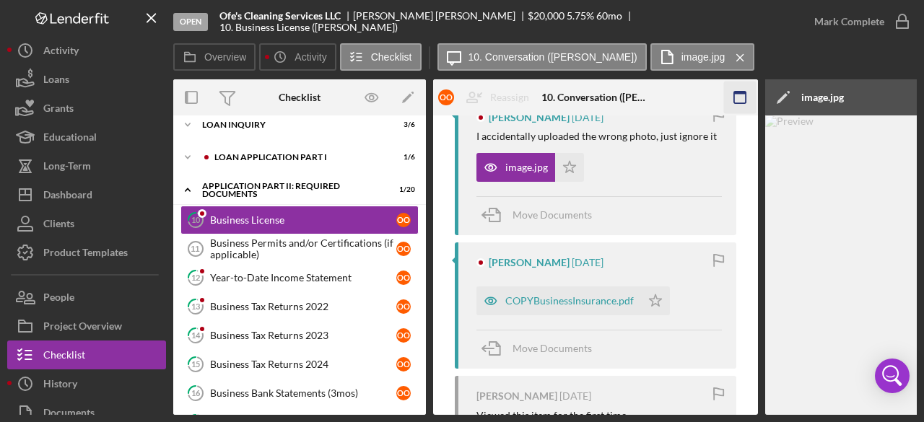
click at [741, 92] on rect "button" at bounding box center [740, 93] width 12 height 3
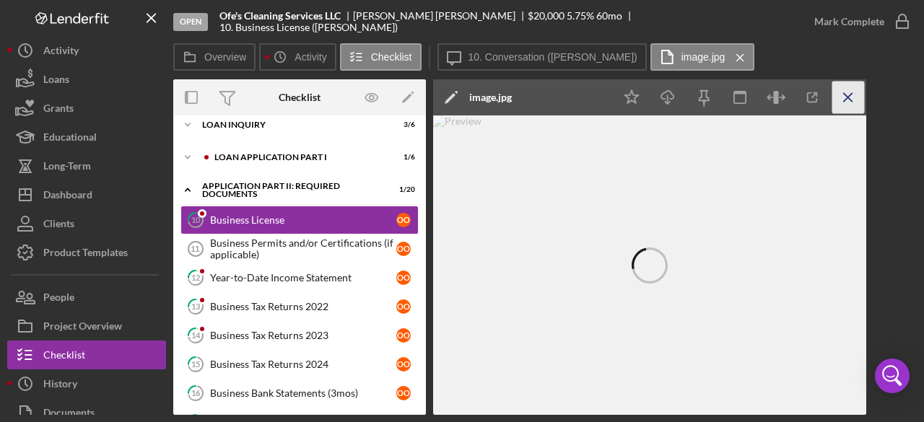
click at [851, 105] on icon "Icon/Menu Close" at bounding box center [849, 98] width 32 height 32
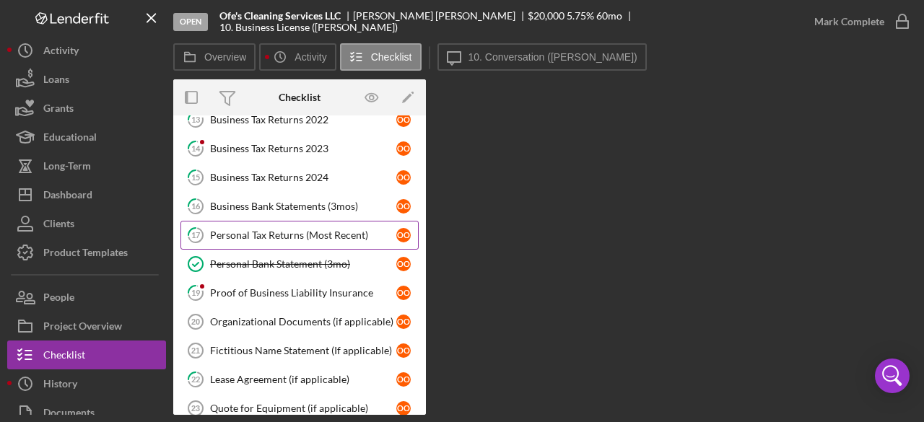
scroll to position [167, 0]
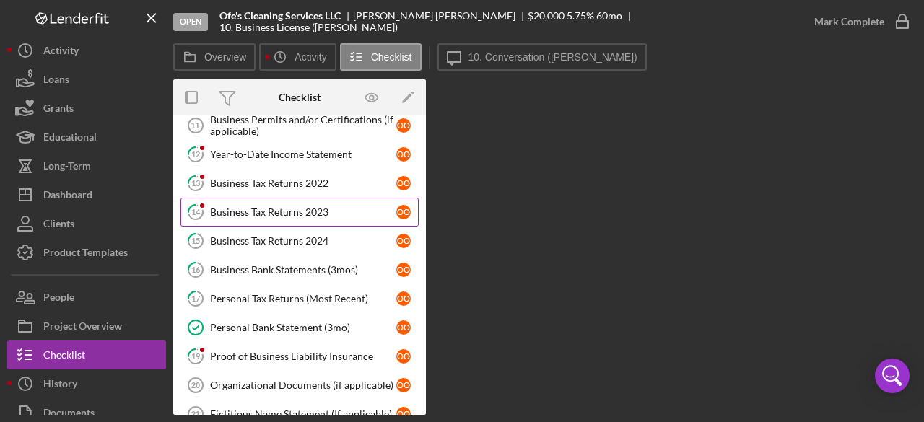
click at [285, 216] on link "14 Business Tax Returns 2023 o O" at bounding box center [300, 212] width 238 height 29
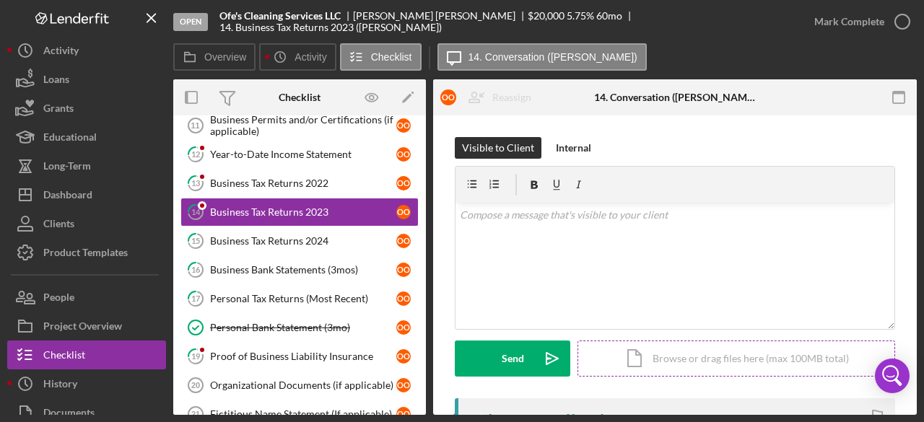
scroll to position [261, 0]
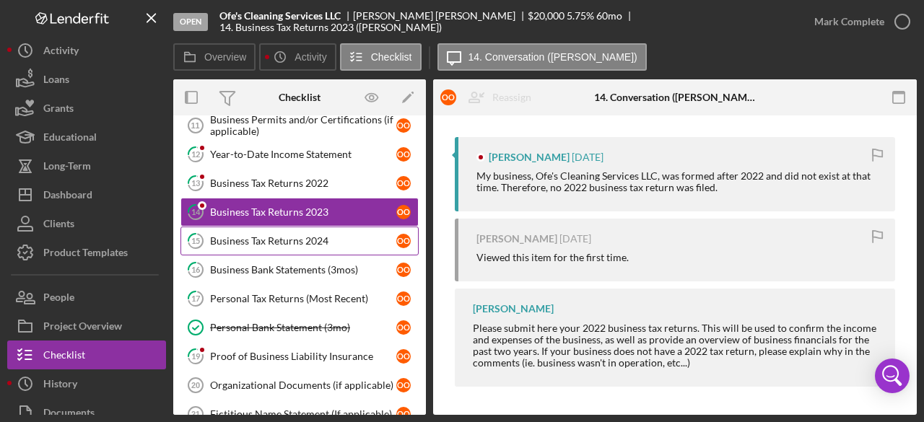
click at [300, 235] on div "Business Tax Returns 2024" at bounding box center [303, 241] width 186 height 12
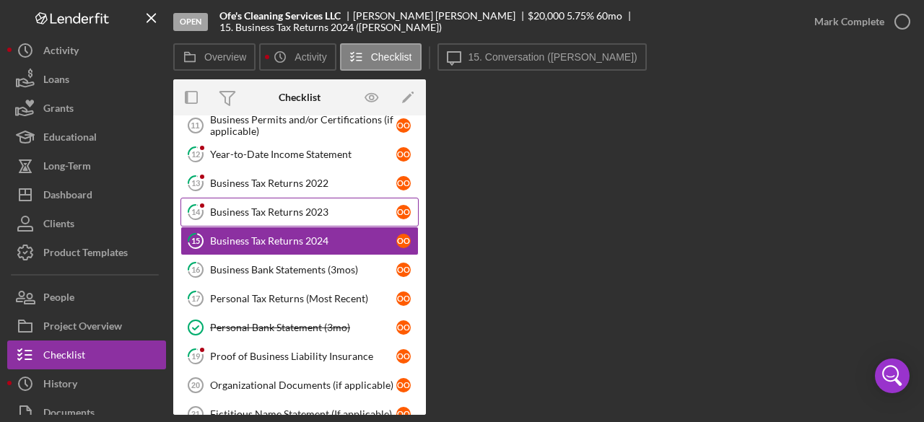
click at [282, 212] on div "Business Tax Returns 2023" at bounding box center [303, 213] width 186 height 12
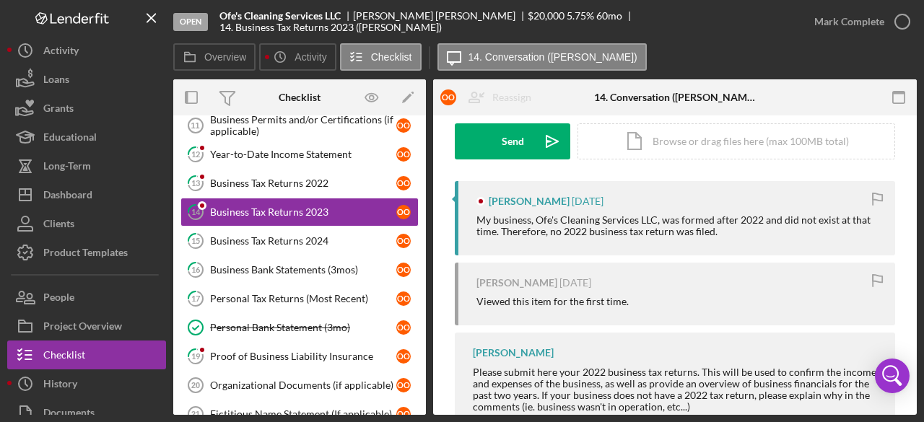
scroll to position [220, 0]
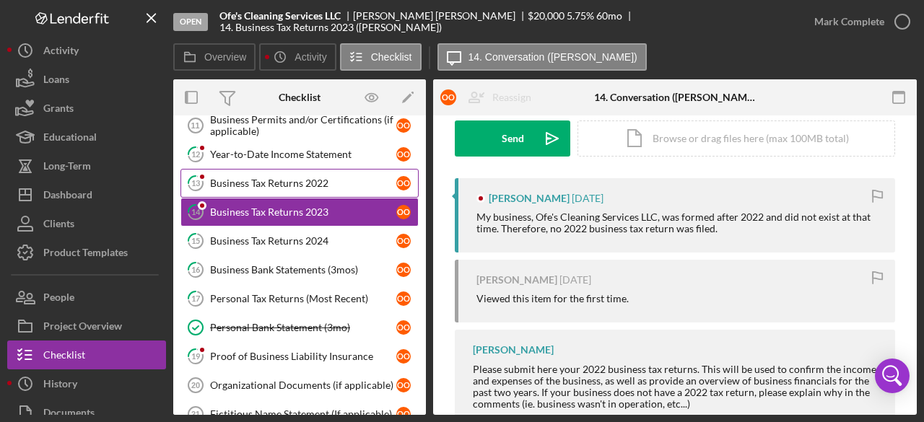
click at [266, 186] on div "Business Tax Returns 2022" at bounding box center [303, 184] width 186 height 12
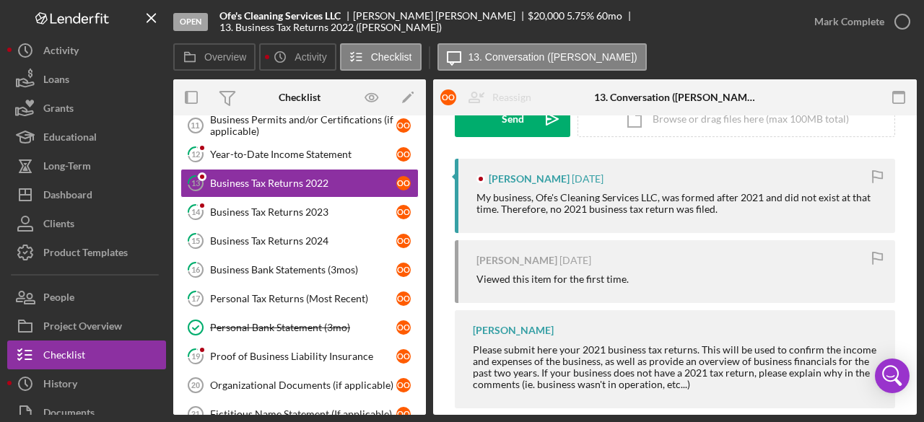
scroll to position [239, 0]
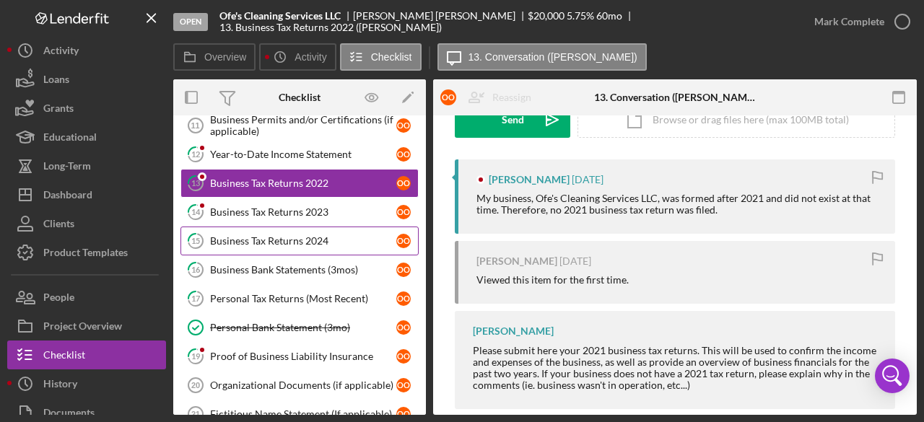
click at [321, 229] on link "15 Business Tax Returns 2024 o O" at bounding box center [300, 241] width 238 height 29
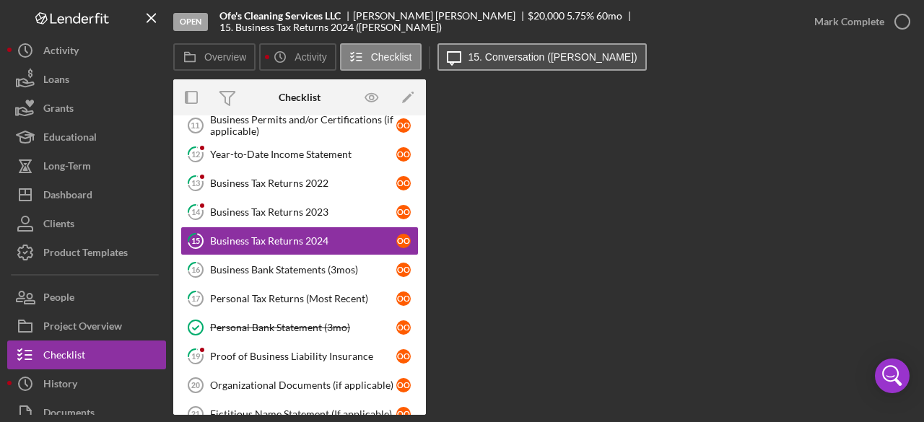
click at [480, 64] on button "Icon/Message 15. Conversation ([PERSON_NAME])" at bounding box center [542, 56] width 209 height 27
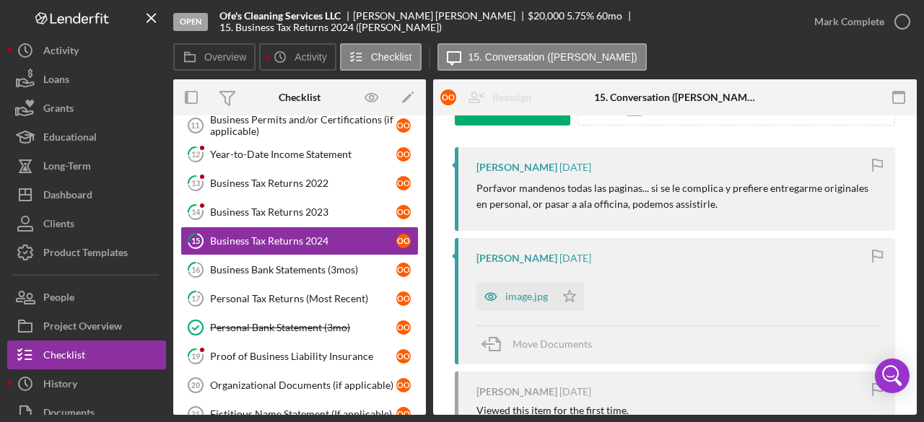
scroll to position [286, 0]
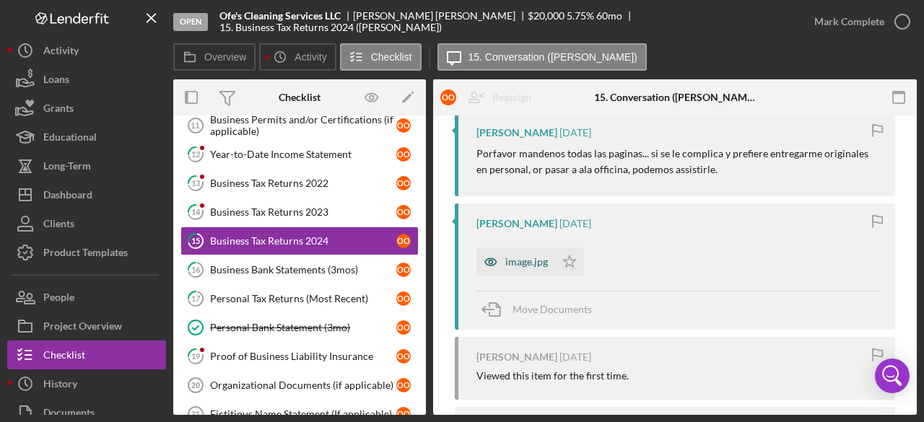
click at [520, 265] on div "image.jpg" at bounding box center [526, 262] width 43 height 12
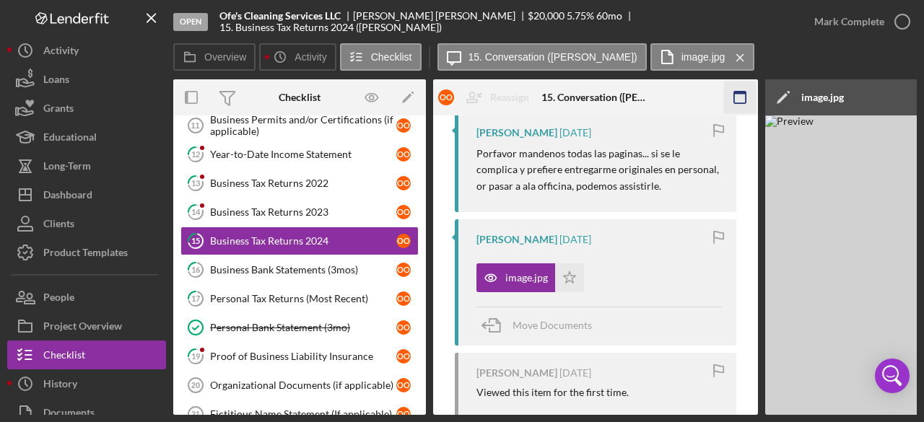
click at [734, 103] on rect "button" at bounding box center [740, 98] width 12 height 12
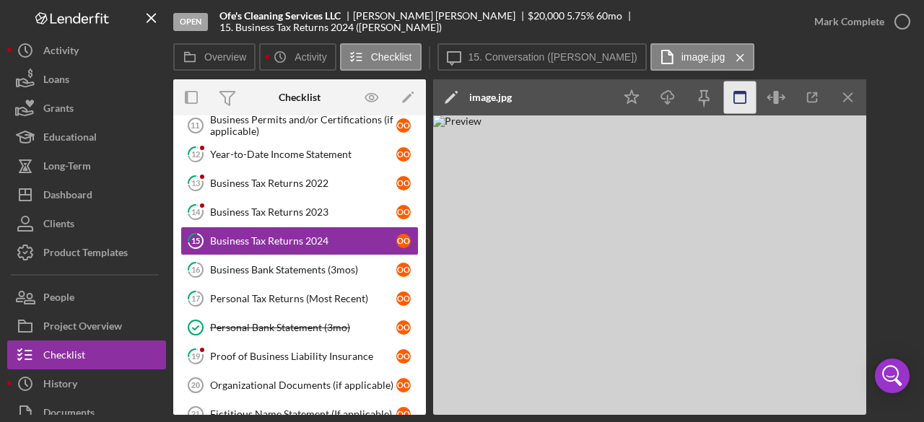
click at [739, 96] on icon "button" at bounding box center [740, 98] width 32 height 32
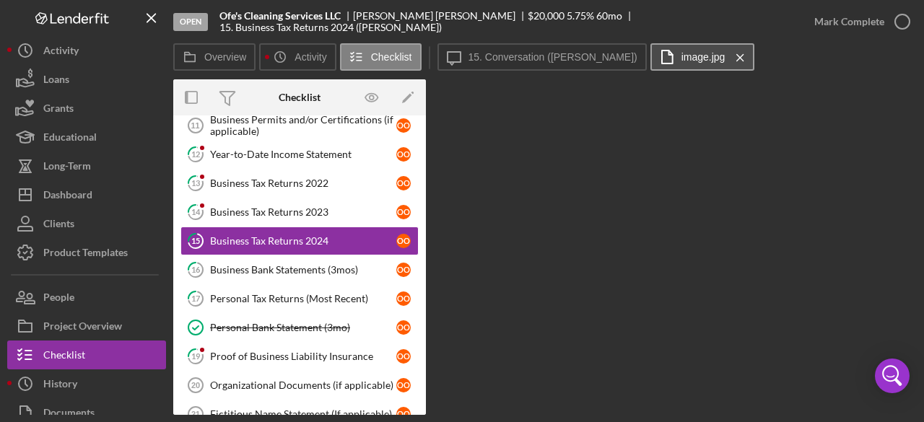
click at [682, 54] on label "image.jpg" at bounding box center [704, 57] width 44 height 12
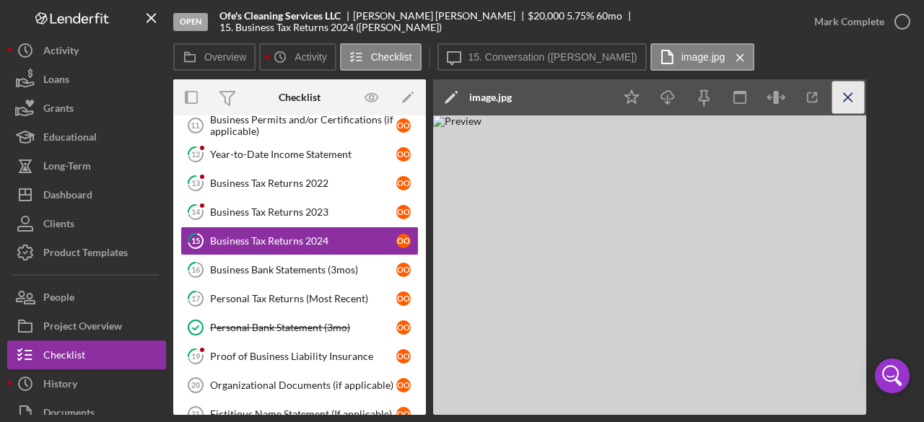
click at [842, 90] on icon "Icon/Menu Close" at bounding box center [849, 98] width 32 height 32
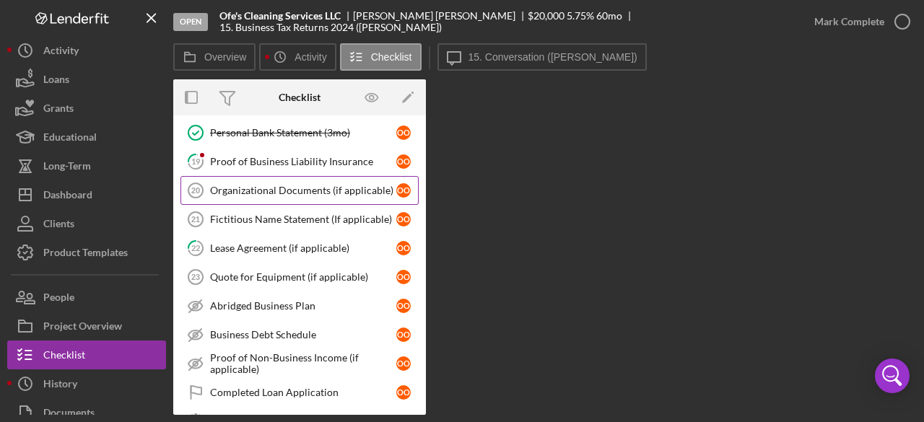
scroll to position [334, 0]
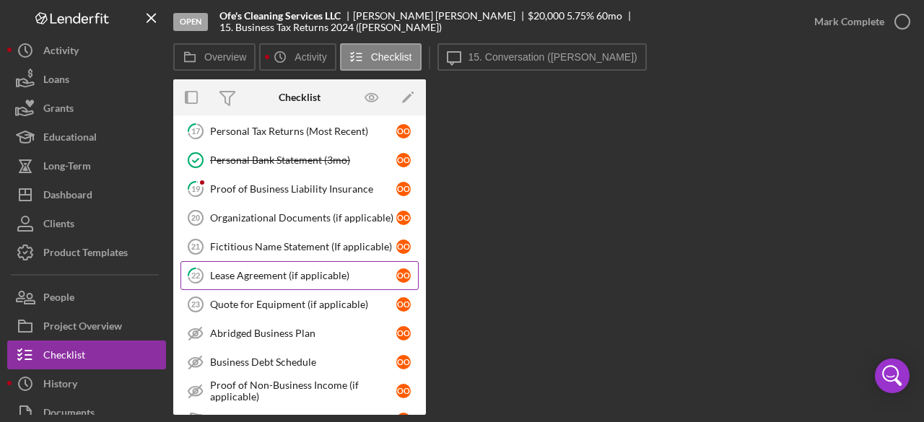
click at [279, 261] on link "22 Lease Agreement (if applicable) o O" at bounding box center [300, 275] width 238 height 29
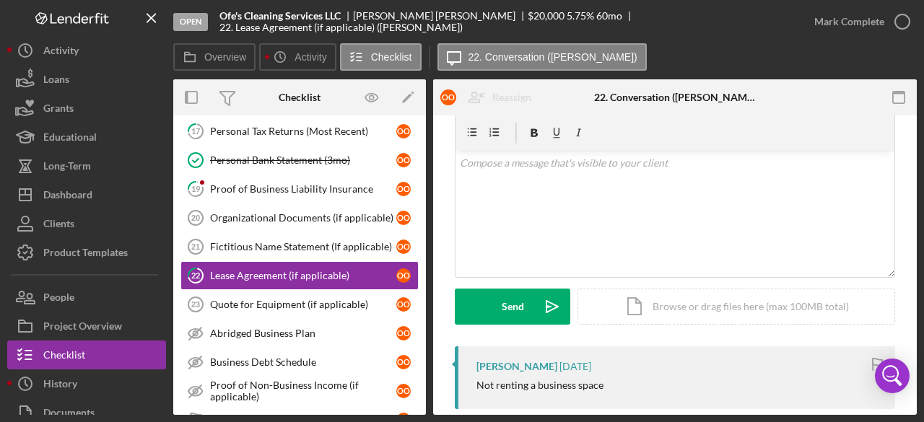
scroll to position [51, 0]
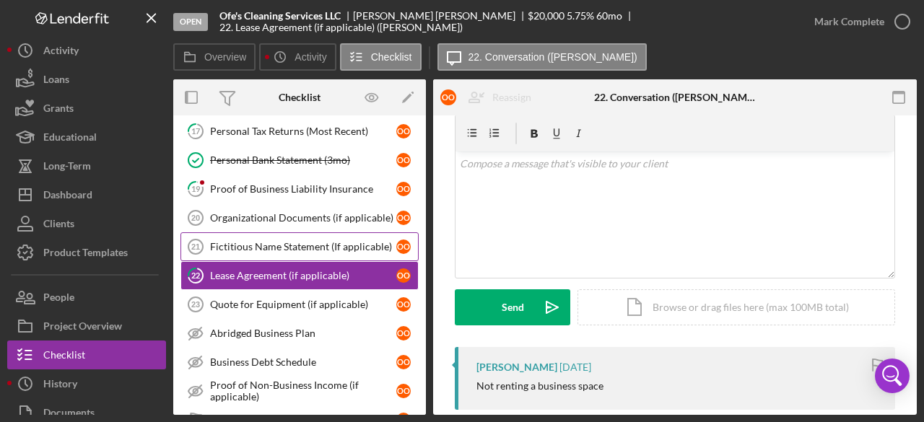
click at [286, 241] on div "Fictitious Name Statement (If applicable)" at bounding box center [303, 247] width 186 height 12
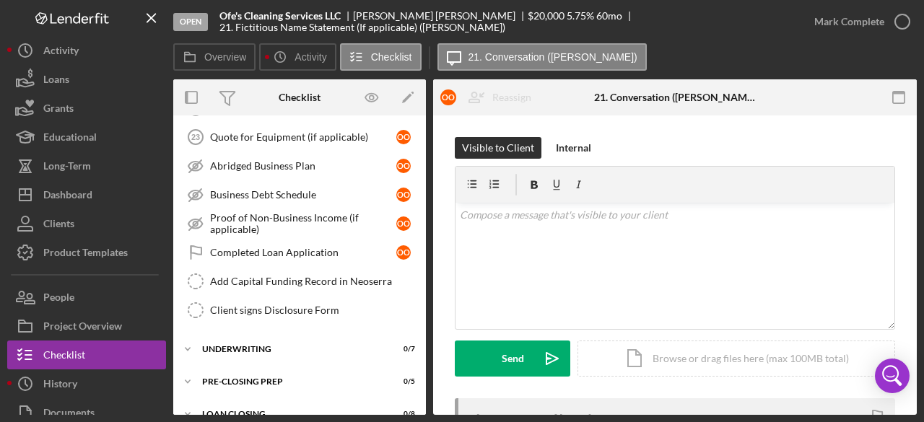
scroll to position [545, 0]
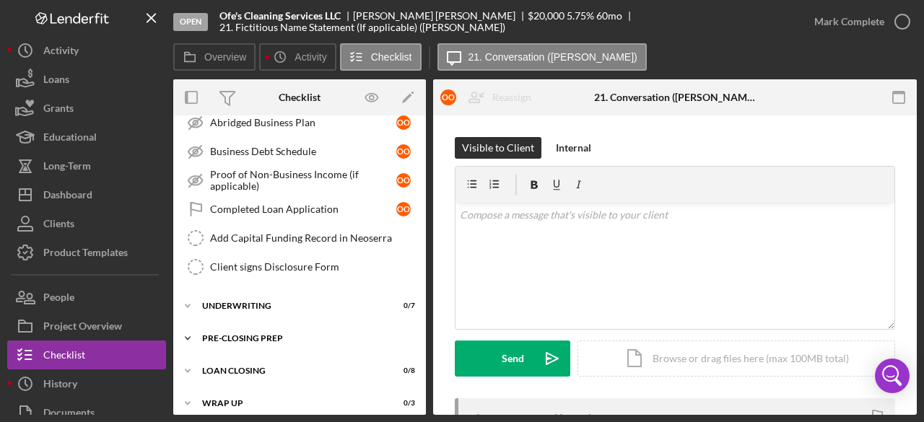
click at [297, 334] on div "Pre-Closing Prep" at bounding box center [305, 338] width 206 height 9
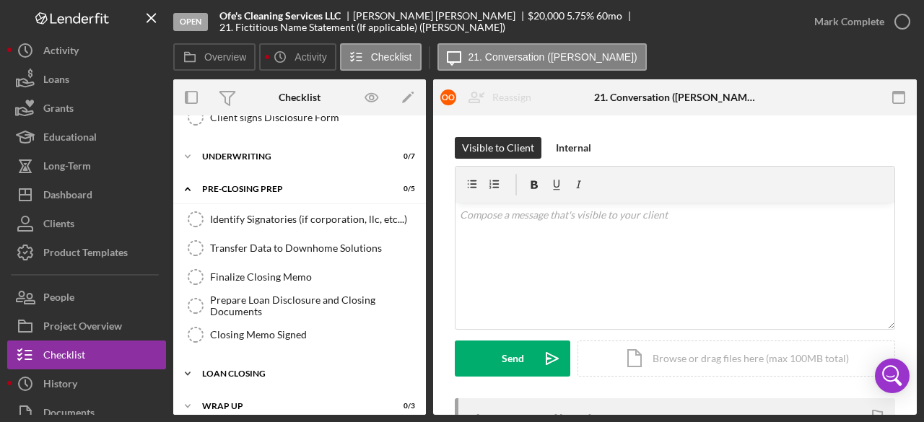
click at [297, 372] on div "Icon/Expander Loan Closing 0 / 8" at bounding box center [299, 374] width 253 height 29
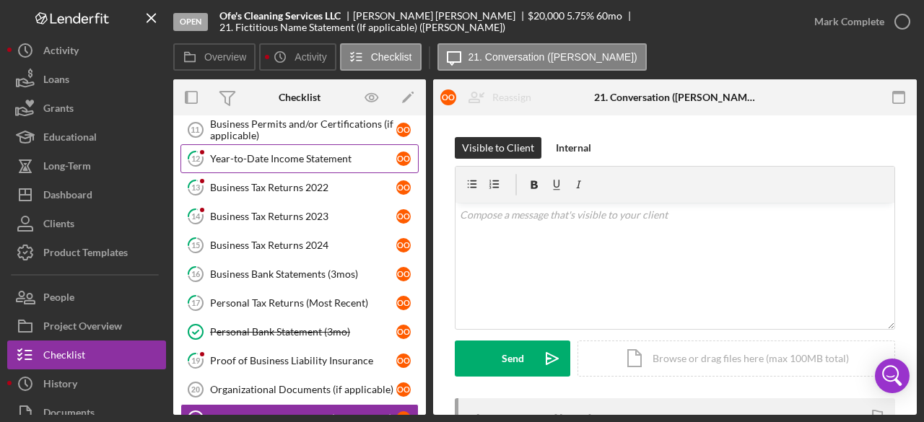
scroll to position [165, 0]
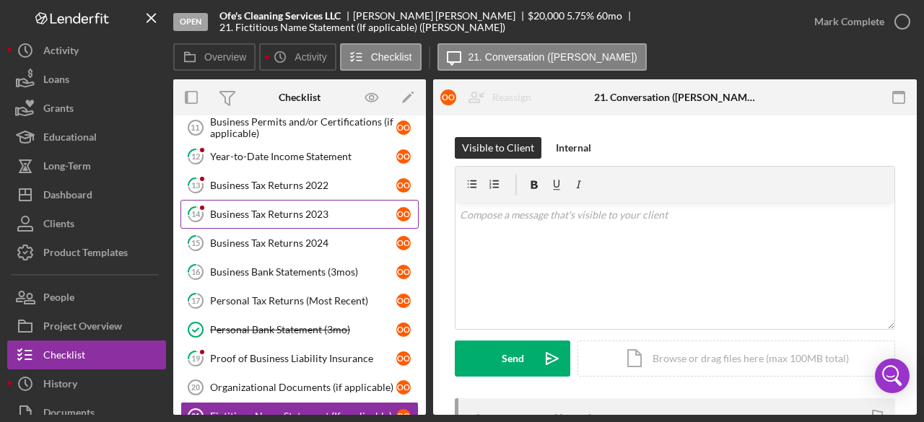
click at [303, 223] on link "14 Business Tax Returns 2023 o O" at bounding box center [300, 214] width 238 height 29
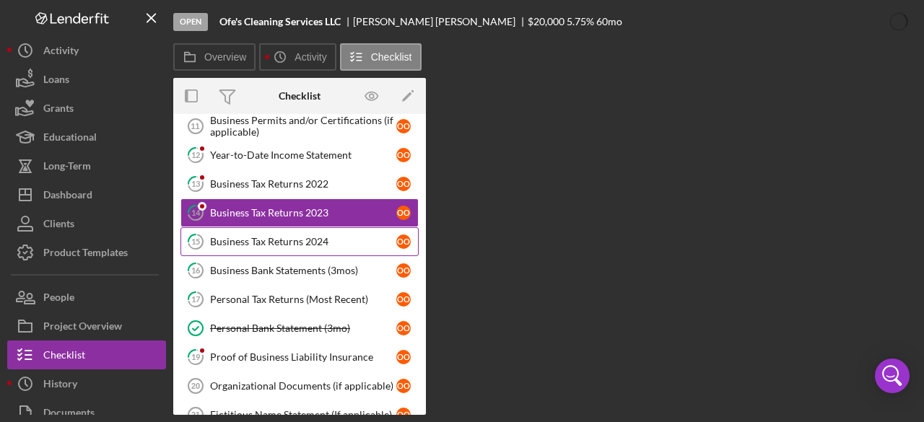
click at [303, 247] on link "15 Business Tax Returns 2024 o O" at bounding box center [300, 241] width 238 height 29
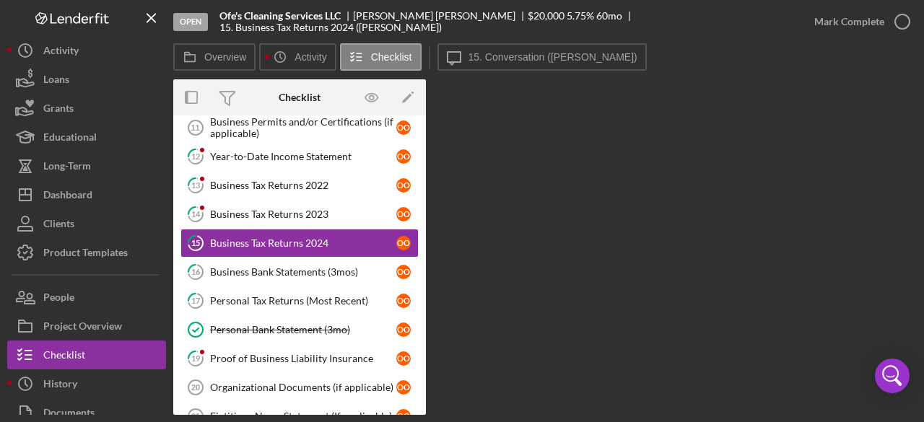
click at [575, 35] on div "Open Ofe's Cleaning Services LLC [PERSON_NAME] $20,000 $20,000 5.75 % 60 mo 15.…" at bounding box center [486, 21] width 627 height 43
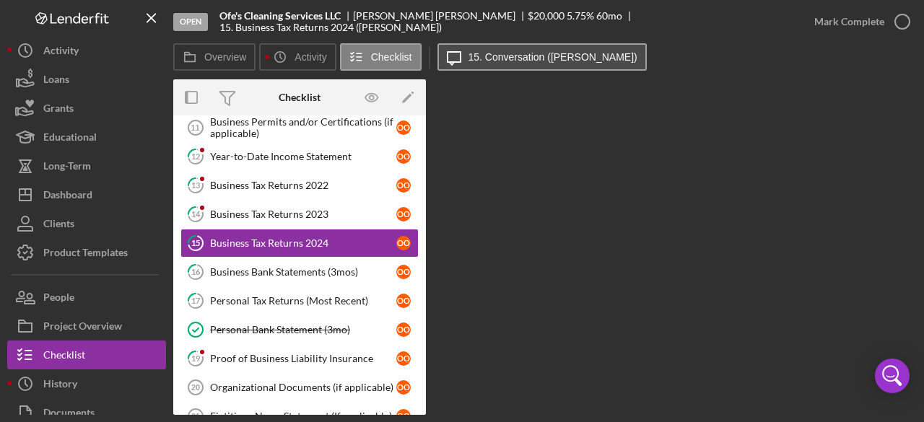
click at [565, 56] on label "15. Conversation ([PERSON_NAME])" at bounding box center [553, 57] width 169 height 12
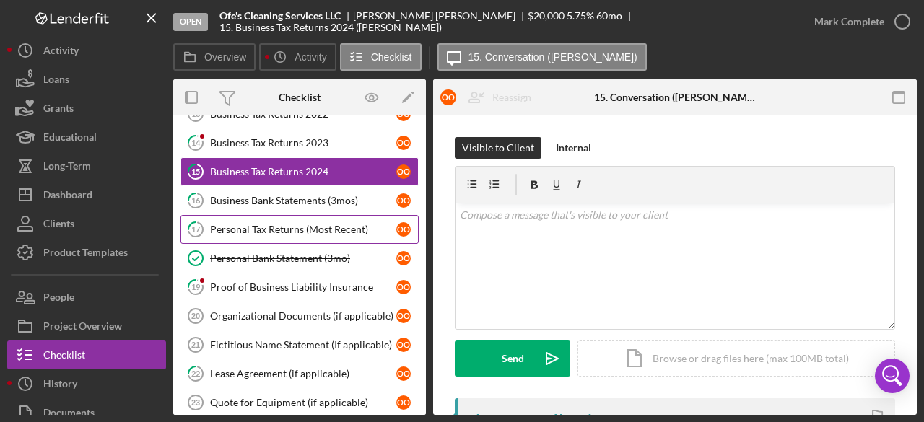
scroll to position [237, 0]
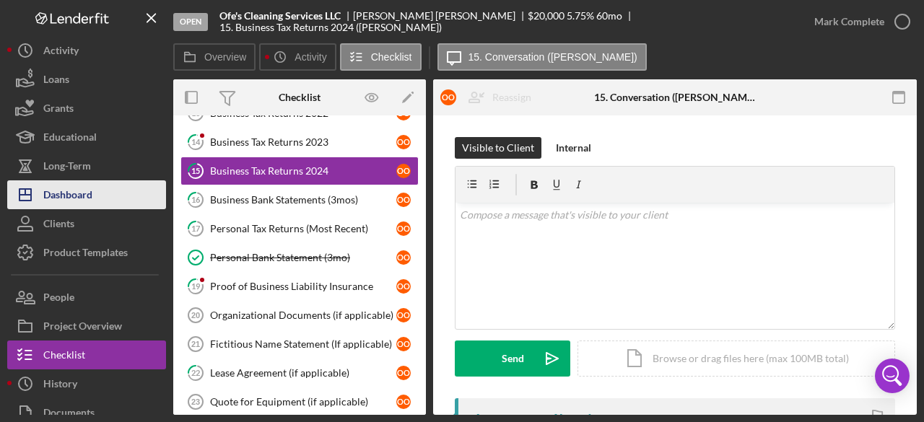
click at [59, 203] on div "Dashboard" at bounding box center [67, 197] width 49 height 32
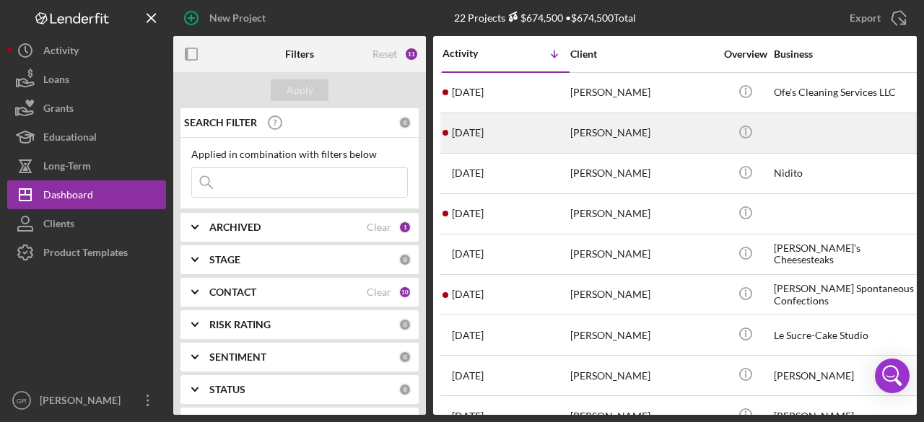
click at [621, 132] on div "[PERSON_NAME]" at bounding box center [642, 133] width 144 height 38
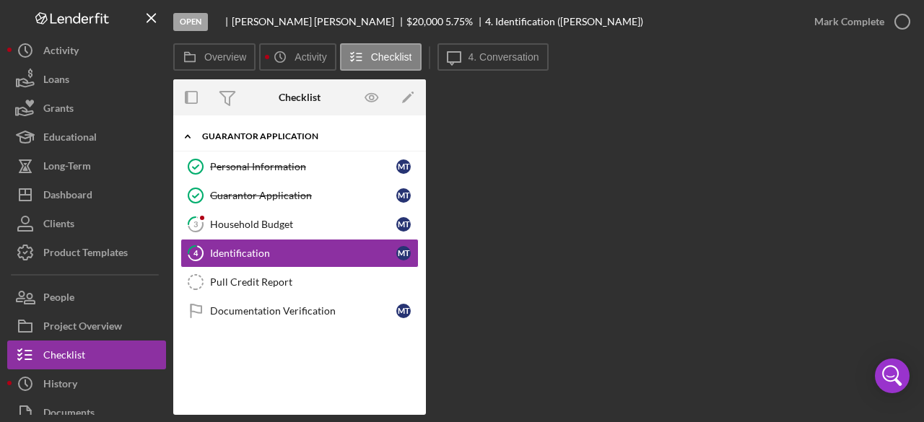
click at [269, 147] on div "Icon/Expander Guarantor Application 2 / 6" at bounding box center [299, 137] width 253 height 30
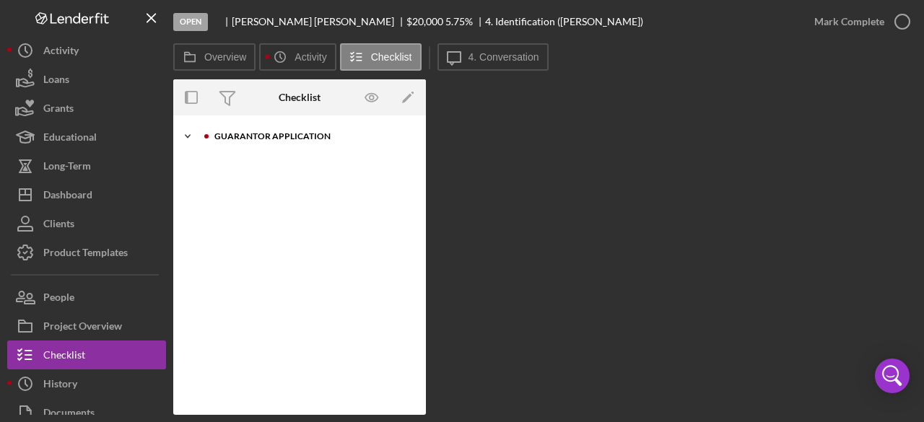
click at [274, 136] on div "Guarantor Application" at bounding box center [311, 136] width 194 height 9
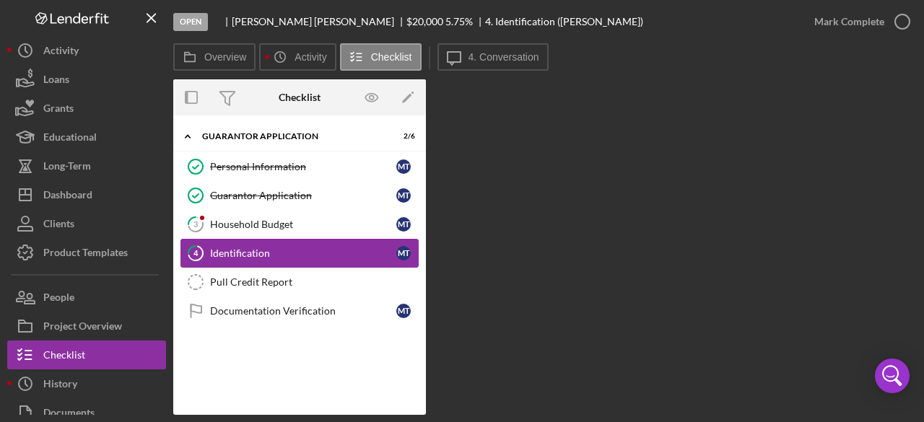
click at [277, 257] on div "Identification" at bounding box center [303, 254] width 186 height 12
click at [278, 284] on div "Pull Credit Report" at bounding box center [314, 283] width 208 height 12
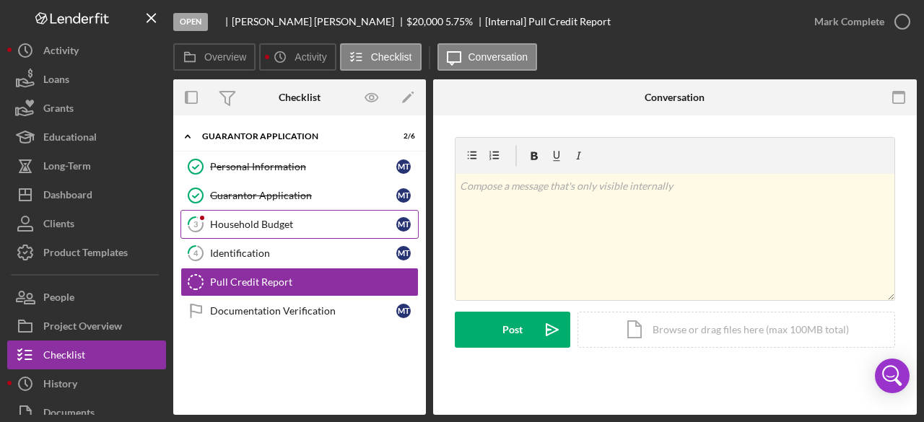
click at [287, 226] on div "Household Budget" at bounding box center [303, 225] width 186 height 12
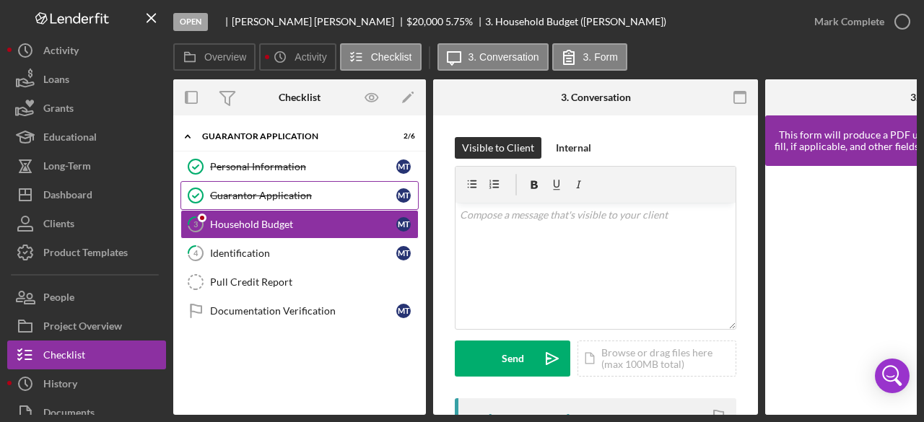
click at [308, 199] on div "Guarantor Application" at bounding box center [303, 196] width 186 height 12
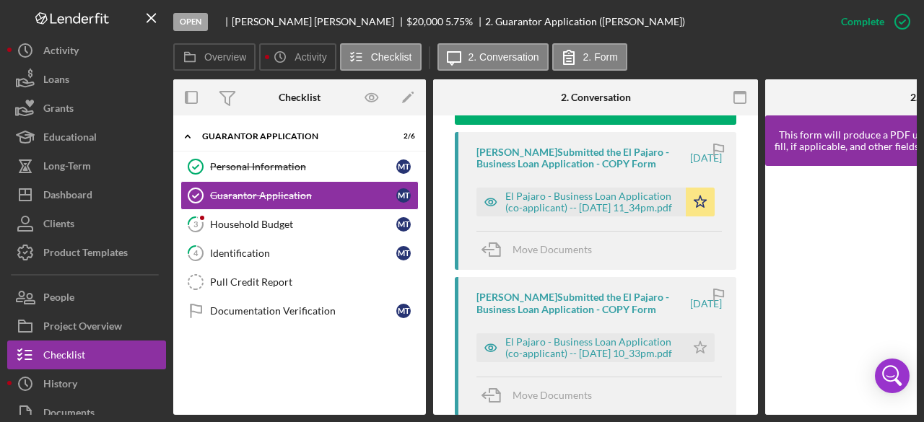
scroll to position [529, 0]
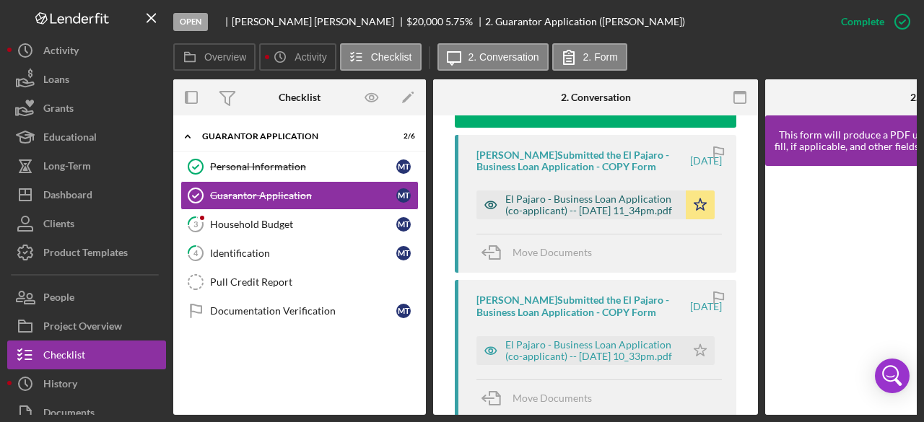
click at [527, 217] on div "El Pajaro - Business Loan Application (co-applicant) -- [DATE] 11_34pm.pdf" at bounding box center [591, 205] width 173 height 23
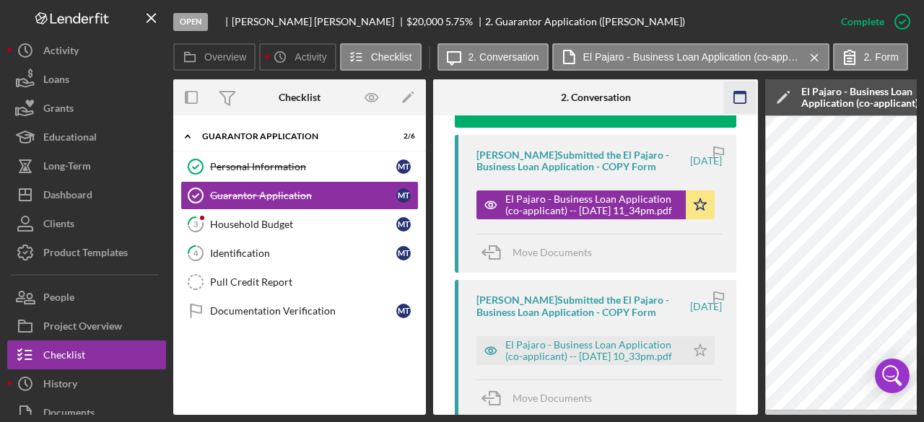
click at [744, 100] on icon "button" at bounding box center [740, 98] width 32 height 32
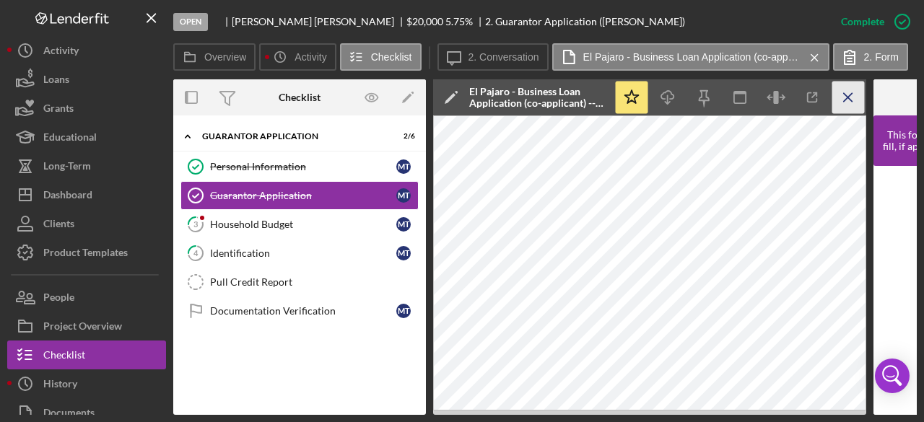
click at [853, 90] on icon "Icon/Menu Close" at bounding box center [849, 98] width 32 height 32
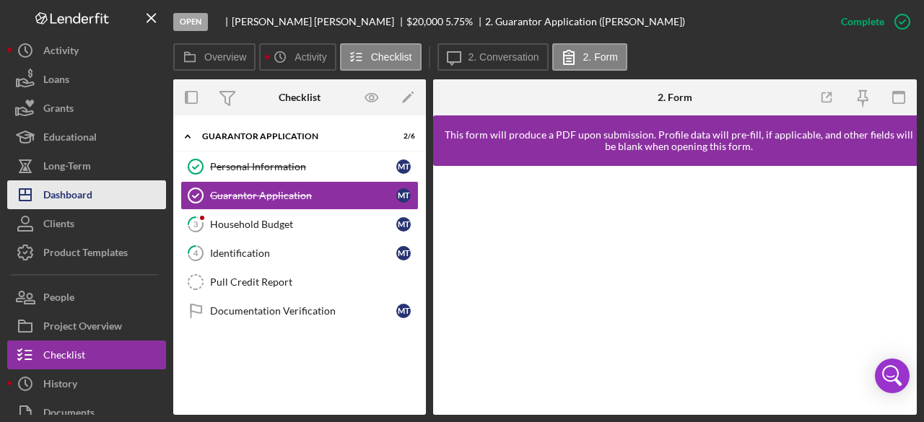
click at [95, 190] on button "Icon/Dashboard Dashboard" at bounding box center [86, 195] width 159 height 29
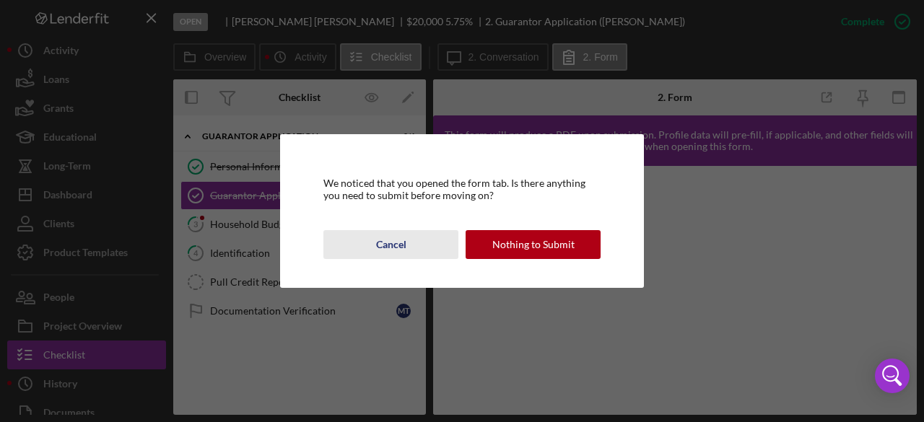
click at [412, 242] on button "Cancel" at bounding box center [390, 244] width 135 height 29
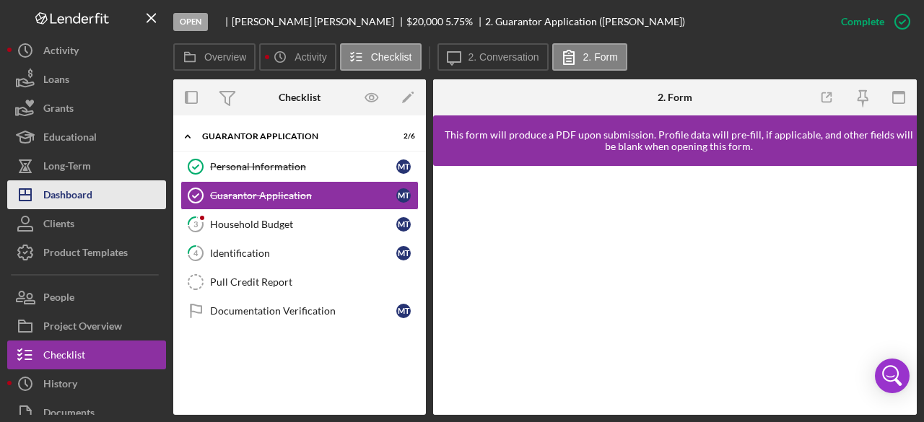
click at [100, 189] on button "Icon/Dashboard Dashboard" at bounding box center [86, 195] width 159 height 29
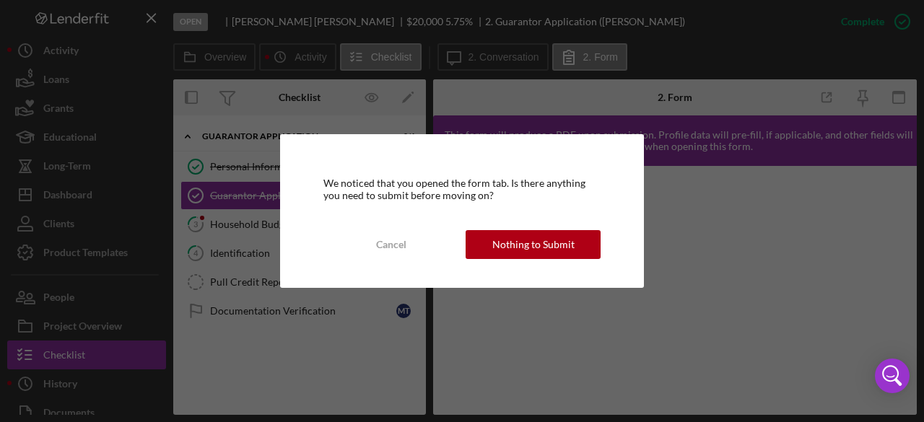
click at [501, 261] on div "We noticed that you opened the form tab. Is there anything you need to submit b…" at bounding box center [462, 210] width 364 height 153
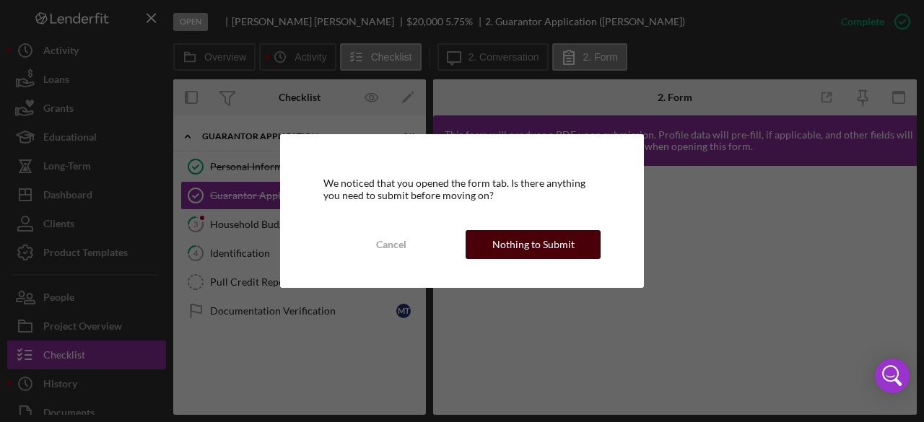
click at [501, 239] on div "Nothing to Submit" at bounding box center [533, 244] width 82 height 29
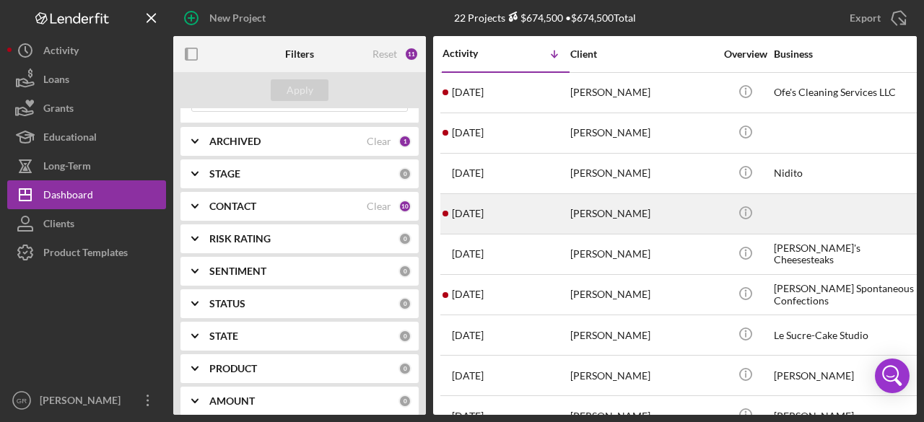
click at [653, 222] on div "[PERSON_NAME]" at bounding box center [642, 214] width 144 height 38
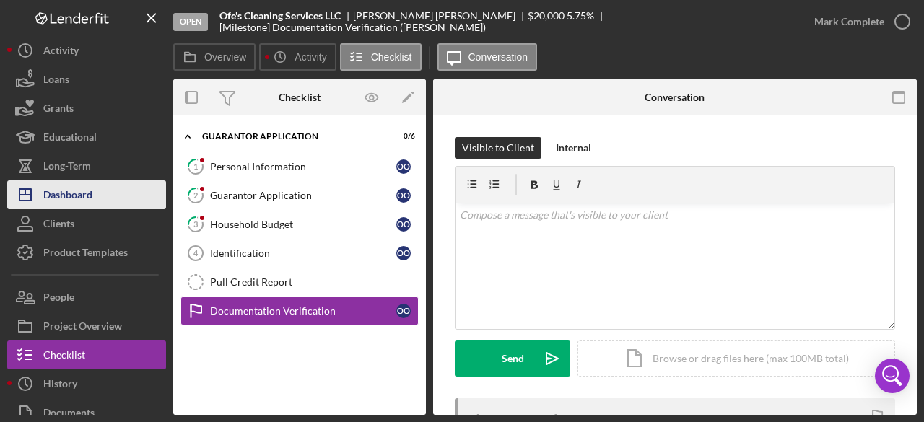
click at [78, 202] on div "Dashboard" at bounding box center [67, 197] width 49 height 32
